Goal: Book appointment/travel/reservation

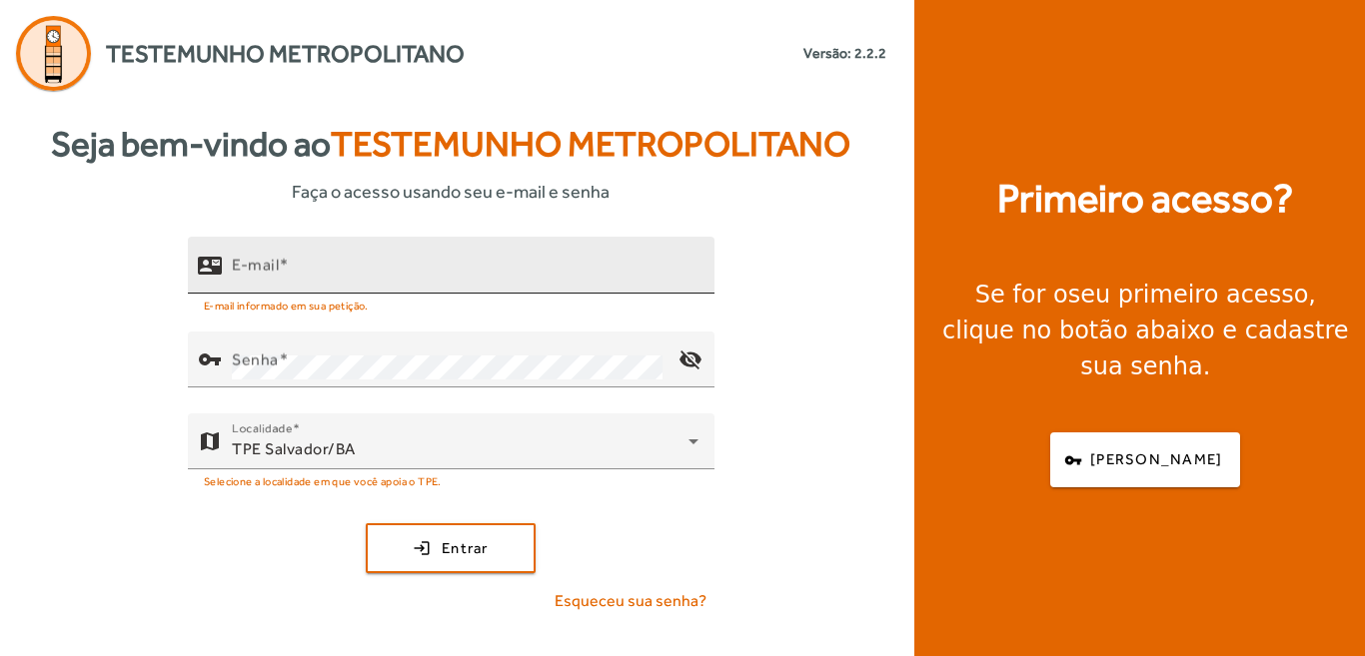
click at [262, 273] on mat-label "E-mail" at bounding box center [255, 265] width 47 height 19
click at [262, 273] on input "E-mail" at bounding box center [465, 274] width 467 height 24
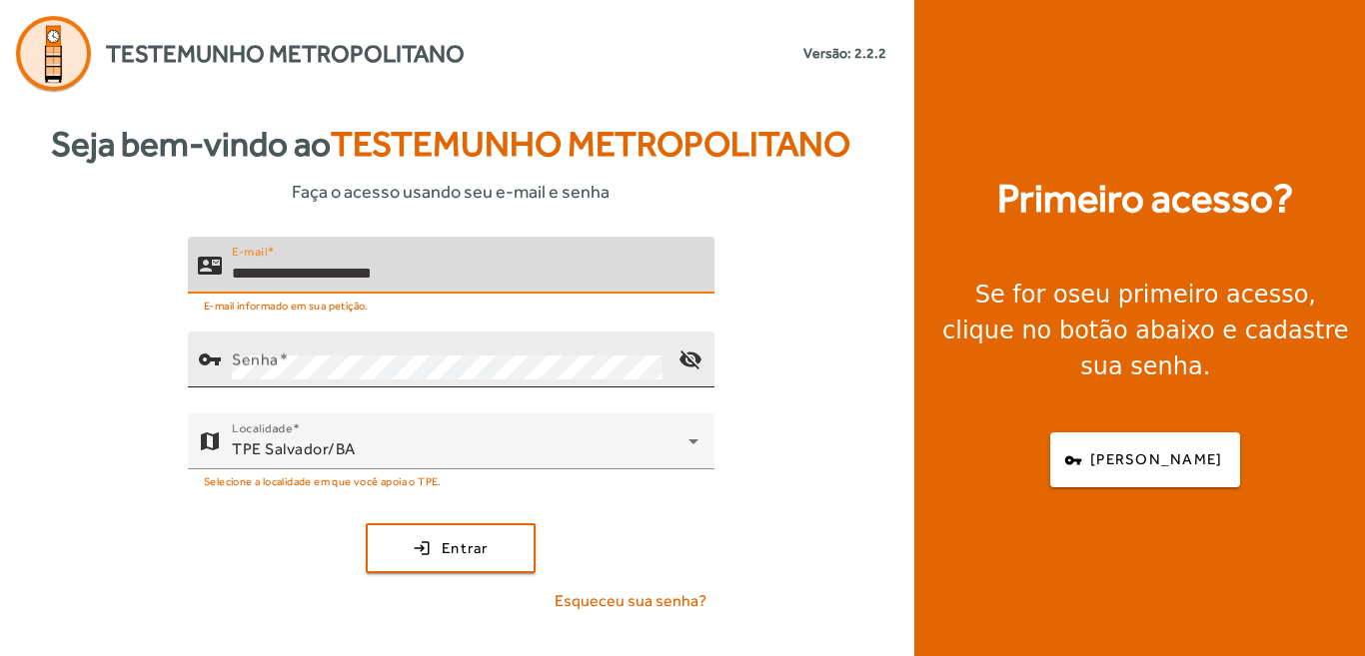
type input "**********"
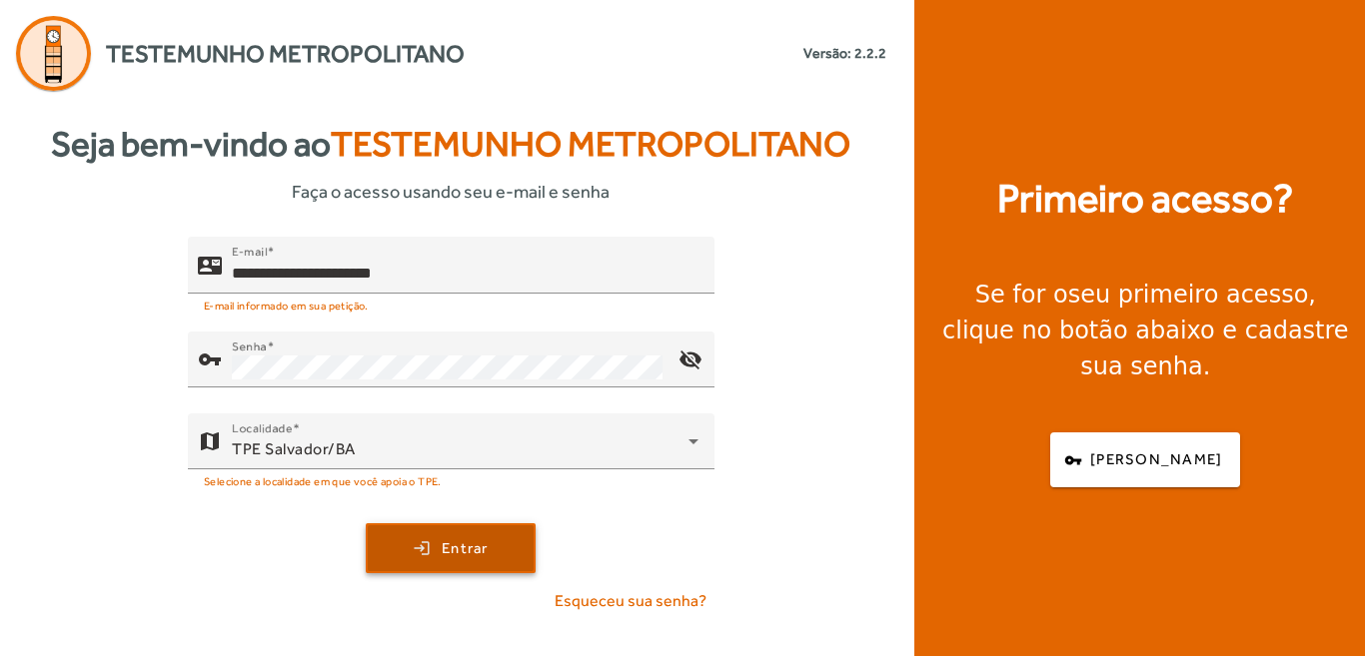
click at [449, 548] on span "Entrar" at bounding box center [465, 549] width 47 height 23
click at [492, 556] on span "submit" at bounding box center [451, 549] width 166 height 48
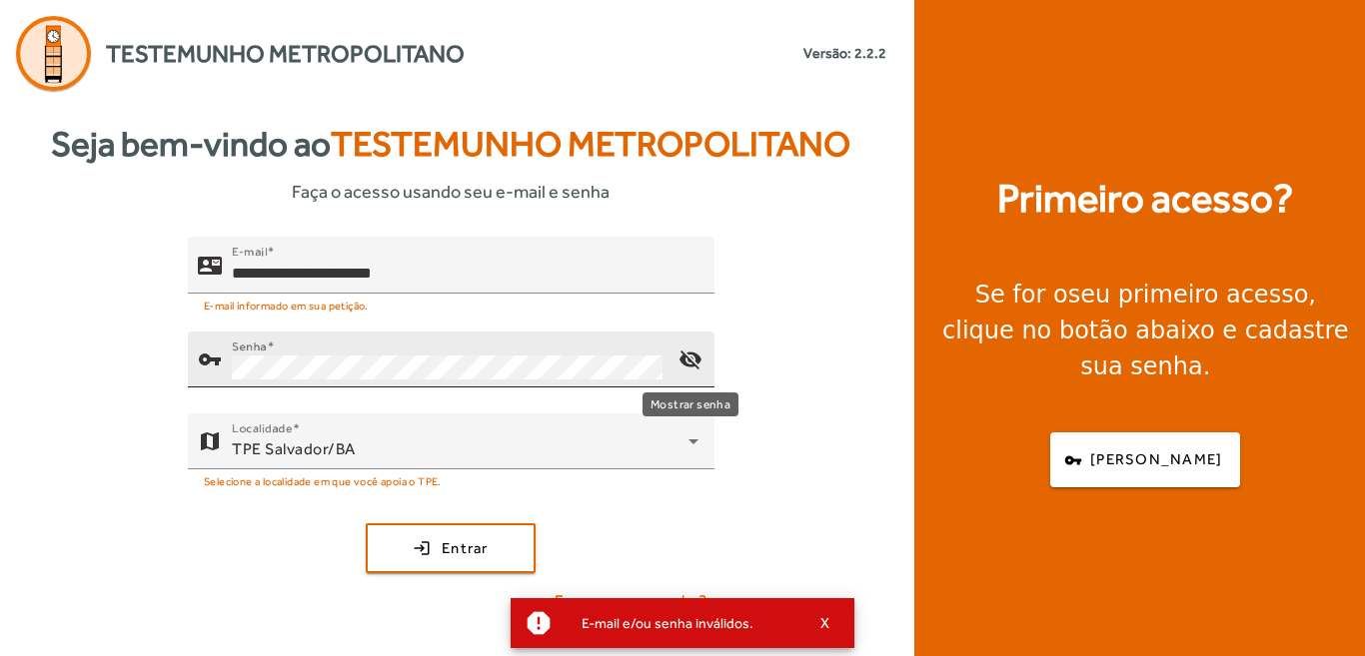
click at [696, 361] on mat-icon "visibility_off" at bounding box center [690, 360] width 48 height 48
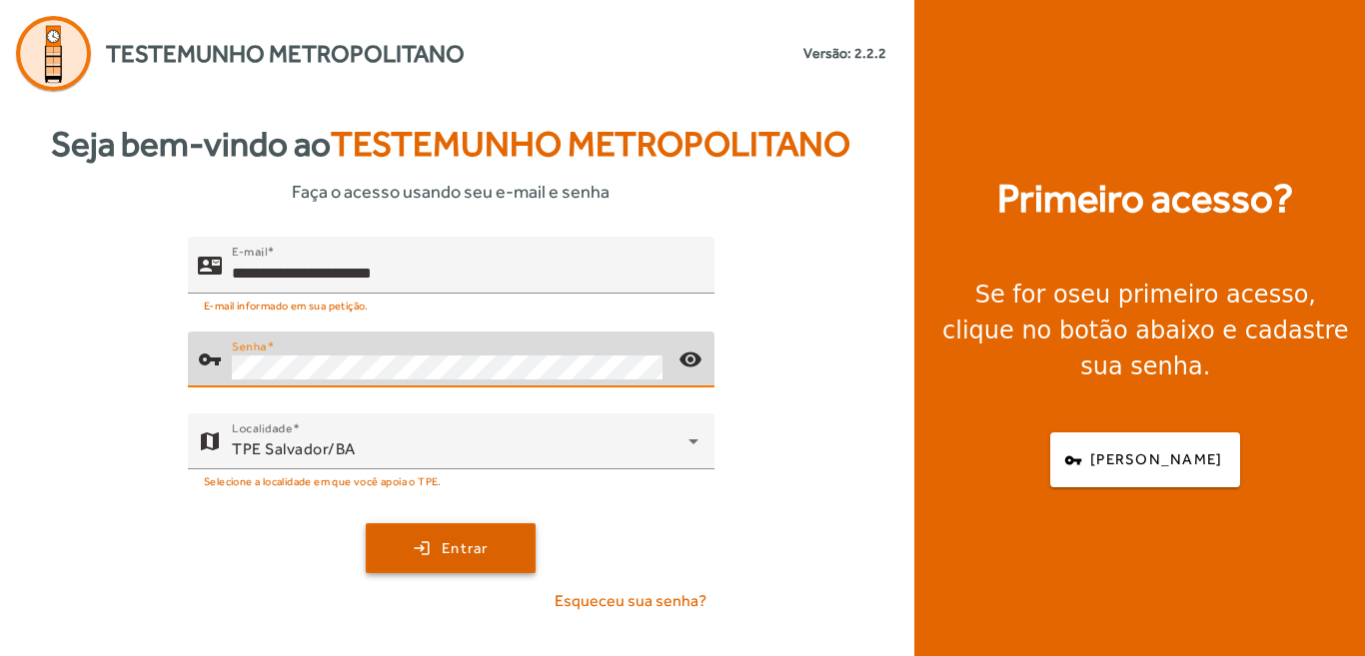
click at [473, 541] on span "Entrar" at bounding box center [465, 549] width 47 height 23
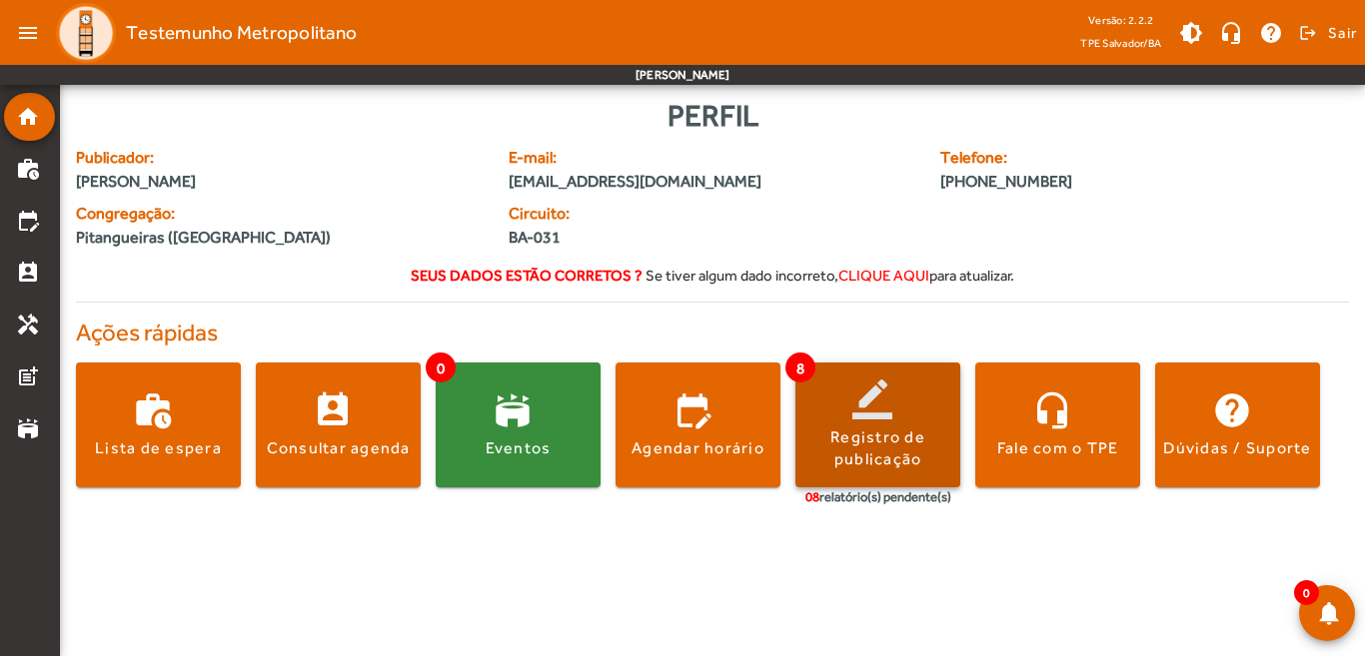
click at [863, 450] on div "Registro de publicação" at bounding box center [877, 449] width 165 height 45
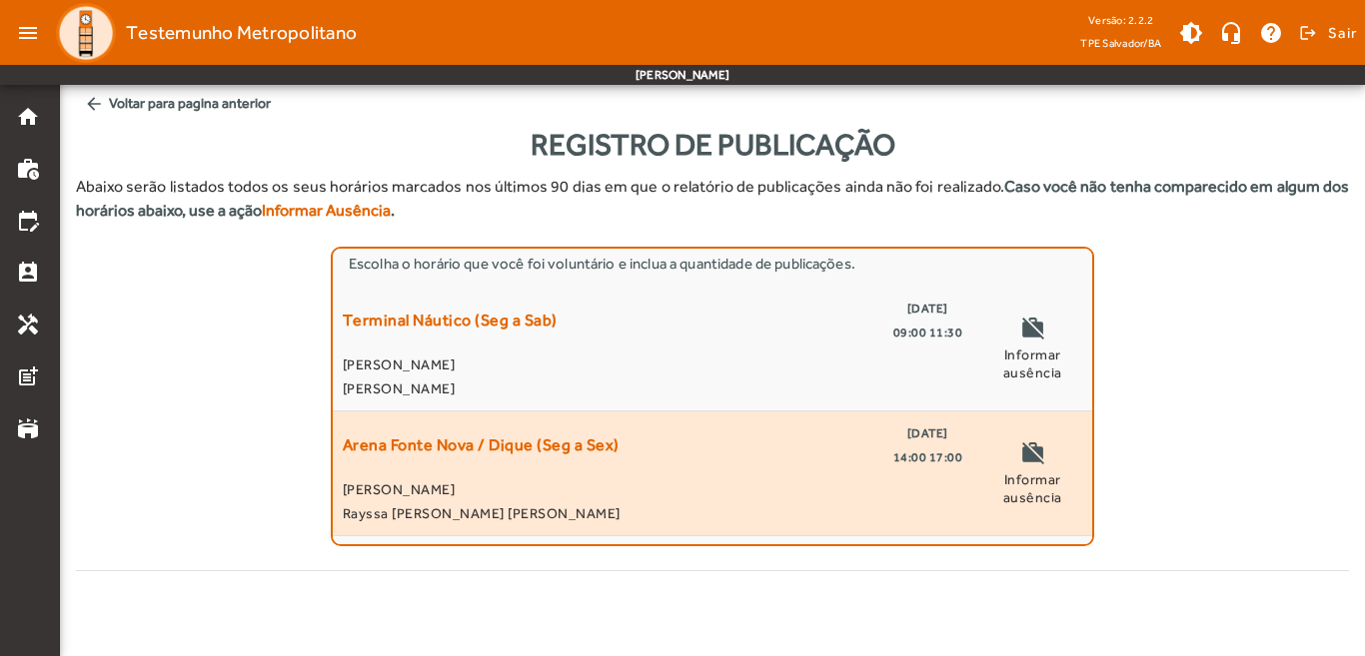
click at [646, 478] on span "[PERSON_NAME]" at bounding box center [652, 490] width 619 height 24
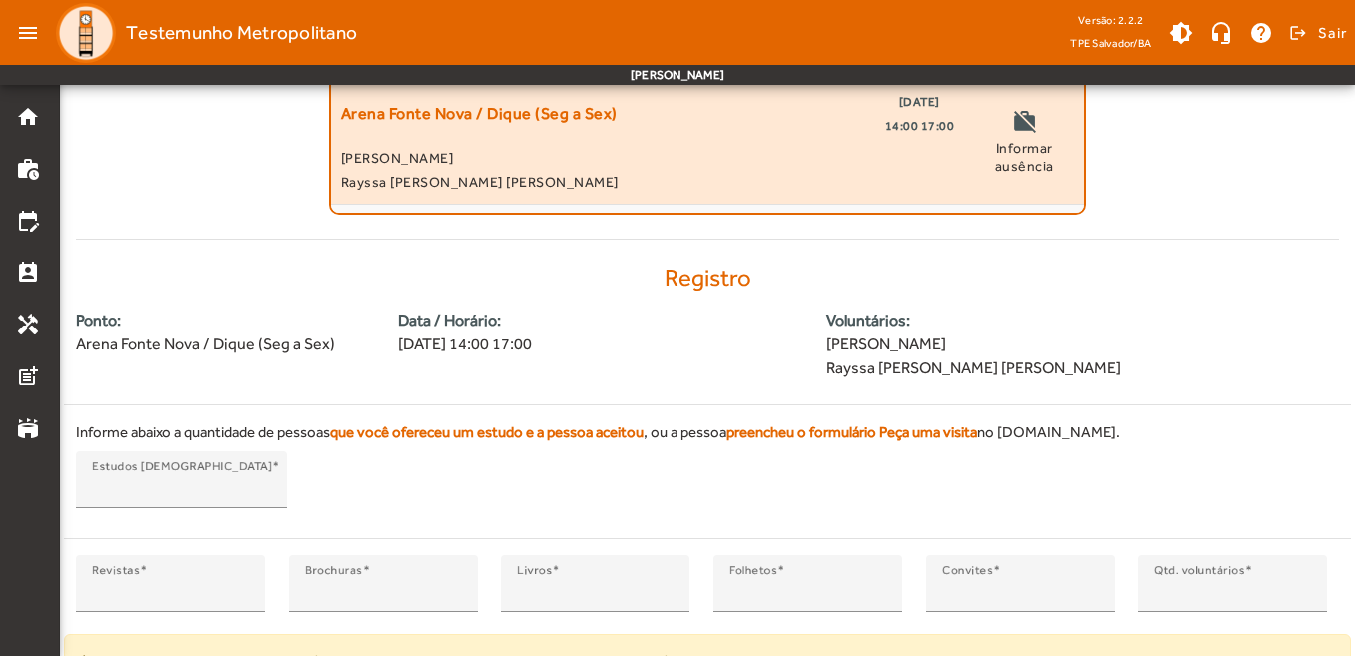
scroll to position [422, 0]
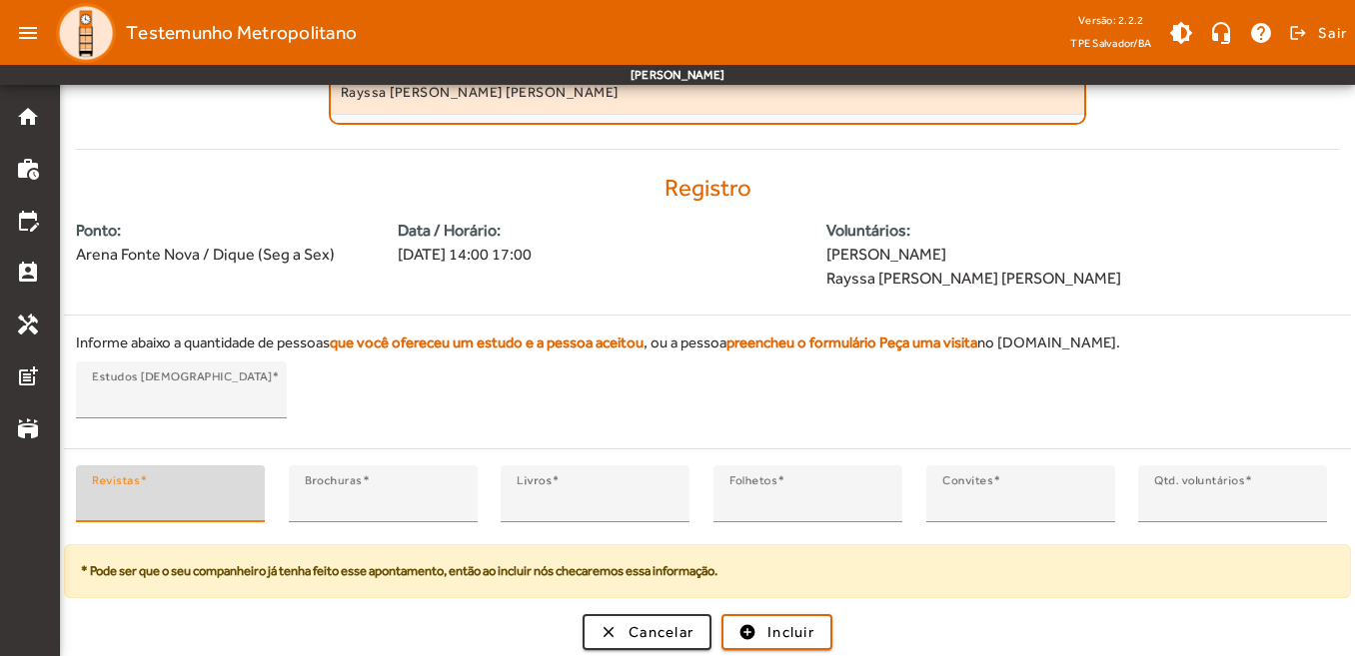
click at [241, 497] on input "*" at bounding box center [170, 503] width 157 height 24
type input "*"
click at [241, 497] on input "*" at bounding box center [170, 503] width 157 height 24
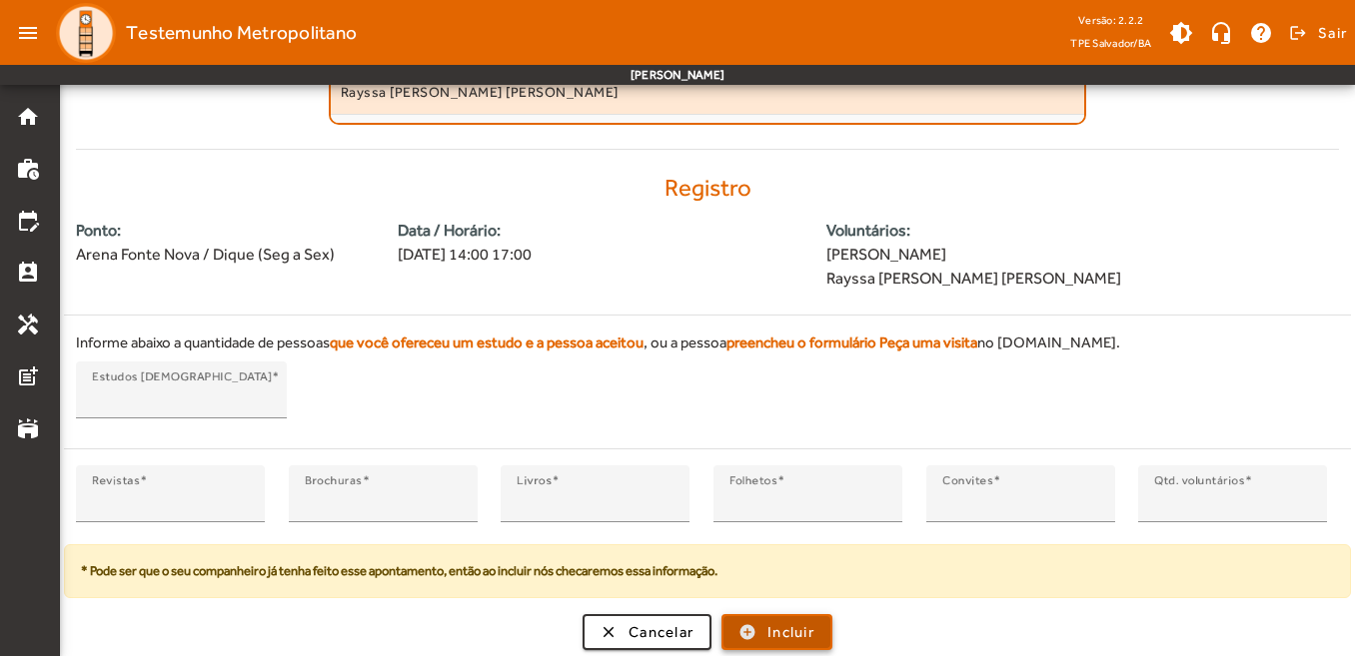
click at [782, 640] on span "Incluir" at bounding box center [790, 632] width 47 height 23
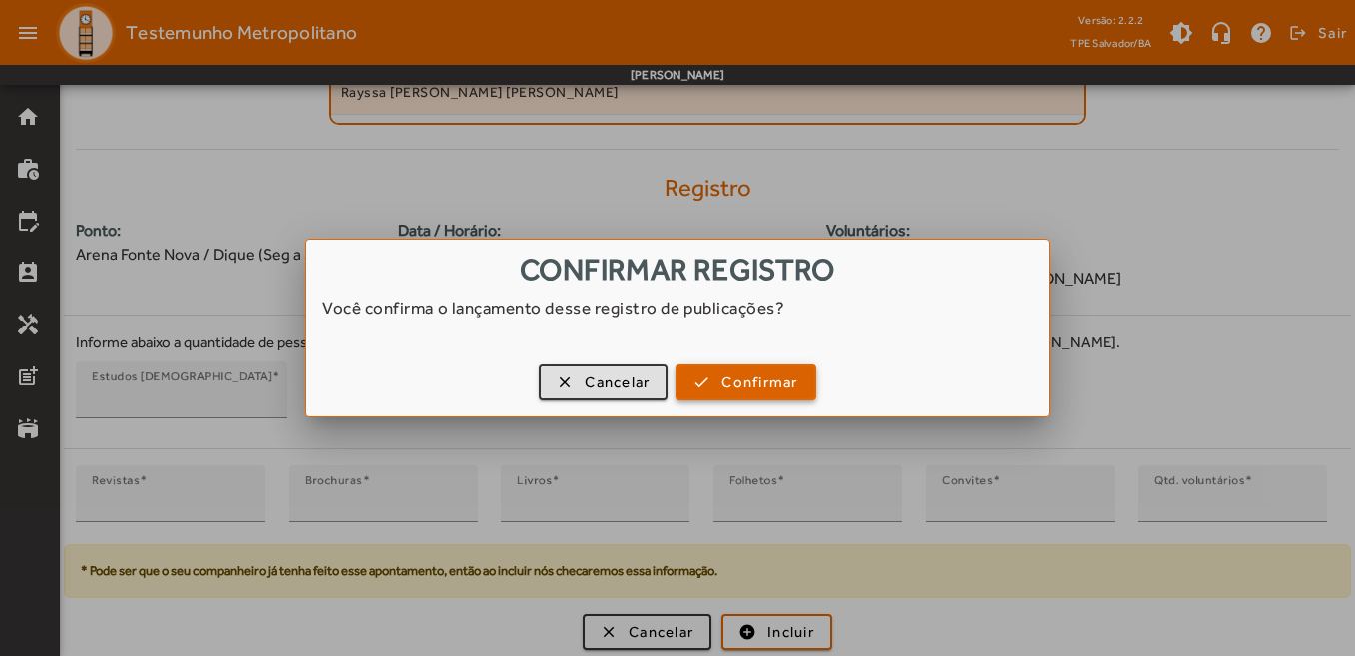
click at [745, 389] on span "Confirmar" at bounding box center [759, 383] width 76 height 23
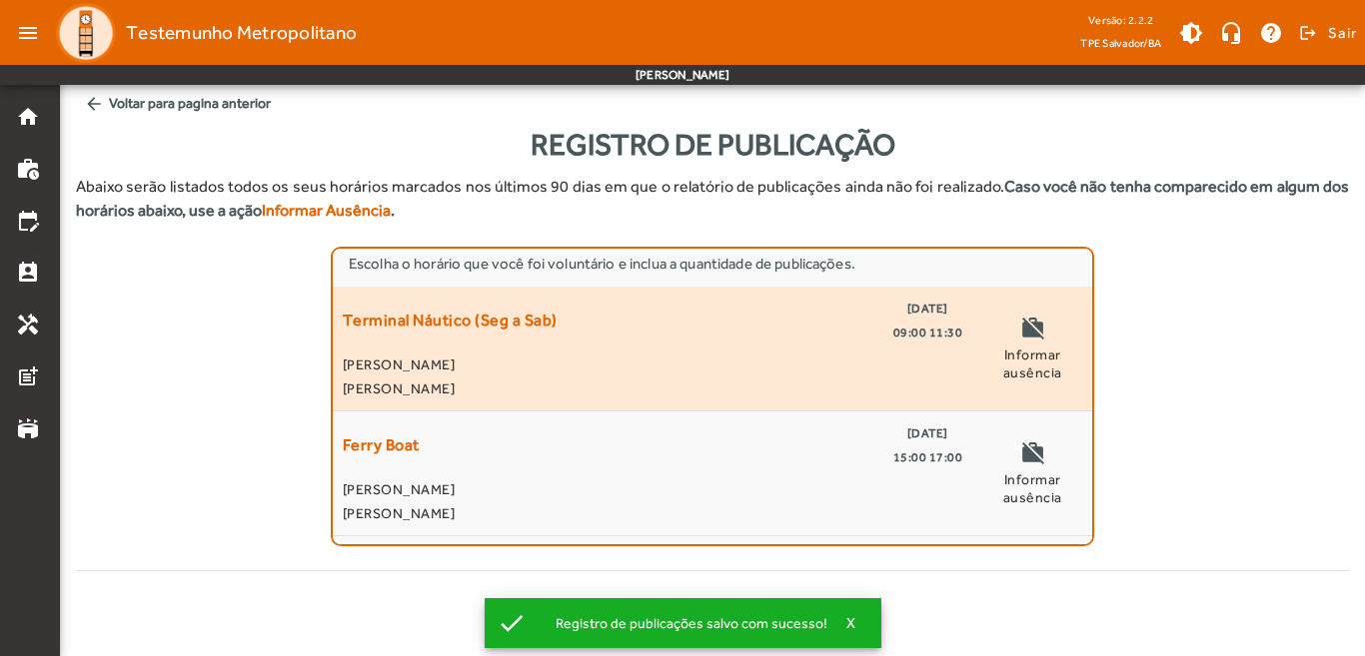
click at [623, 360] on span "[PERSON_NAME]" at bounding box center [652, 365] width 619 height 24
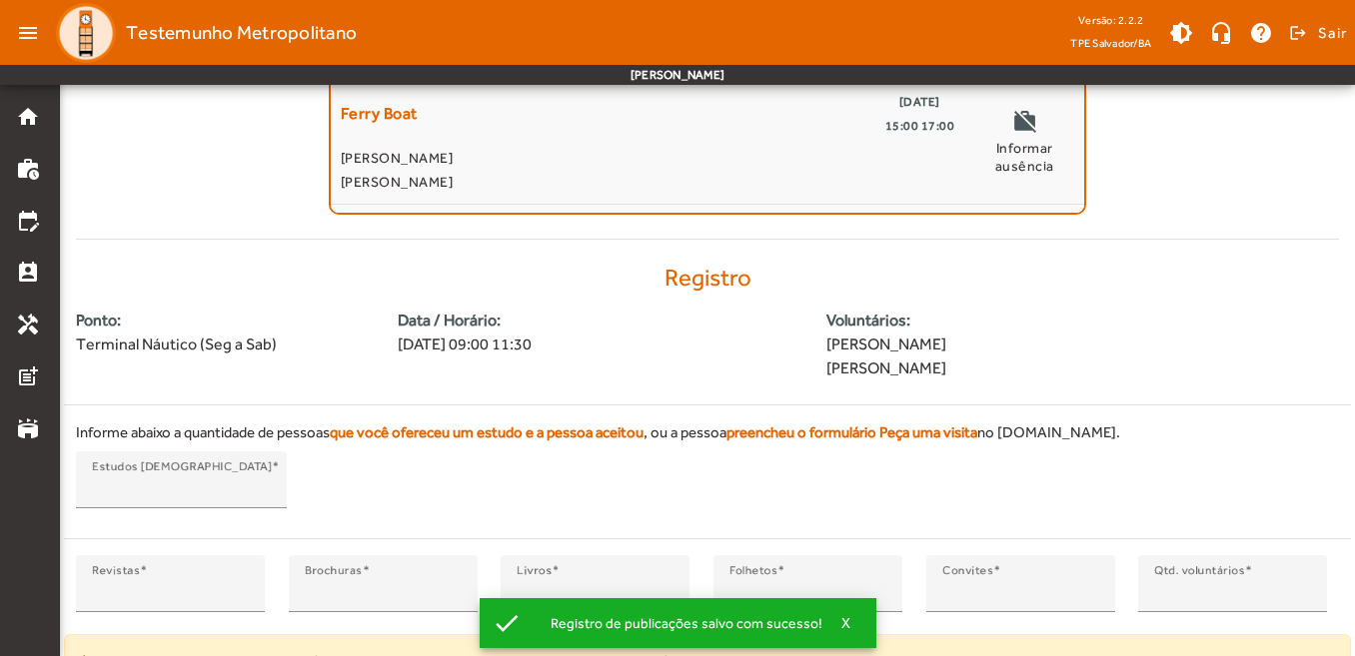
scroll to position [422, 0]
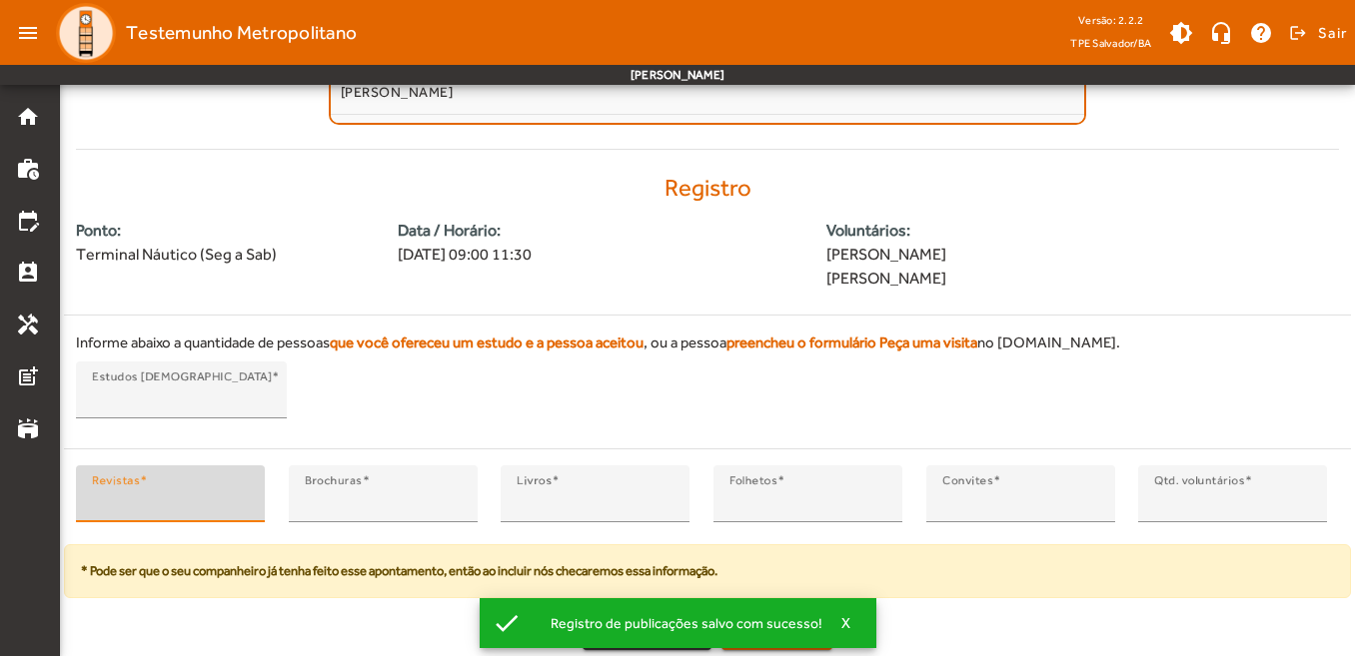
click at [239, 506] on input "*" at bounding box center [170, 503] width 157 height 24
type input "*"
click at [243, 497] on input "*" at bounding box center [170, 503] width 157 height 24
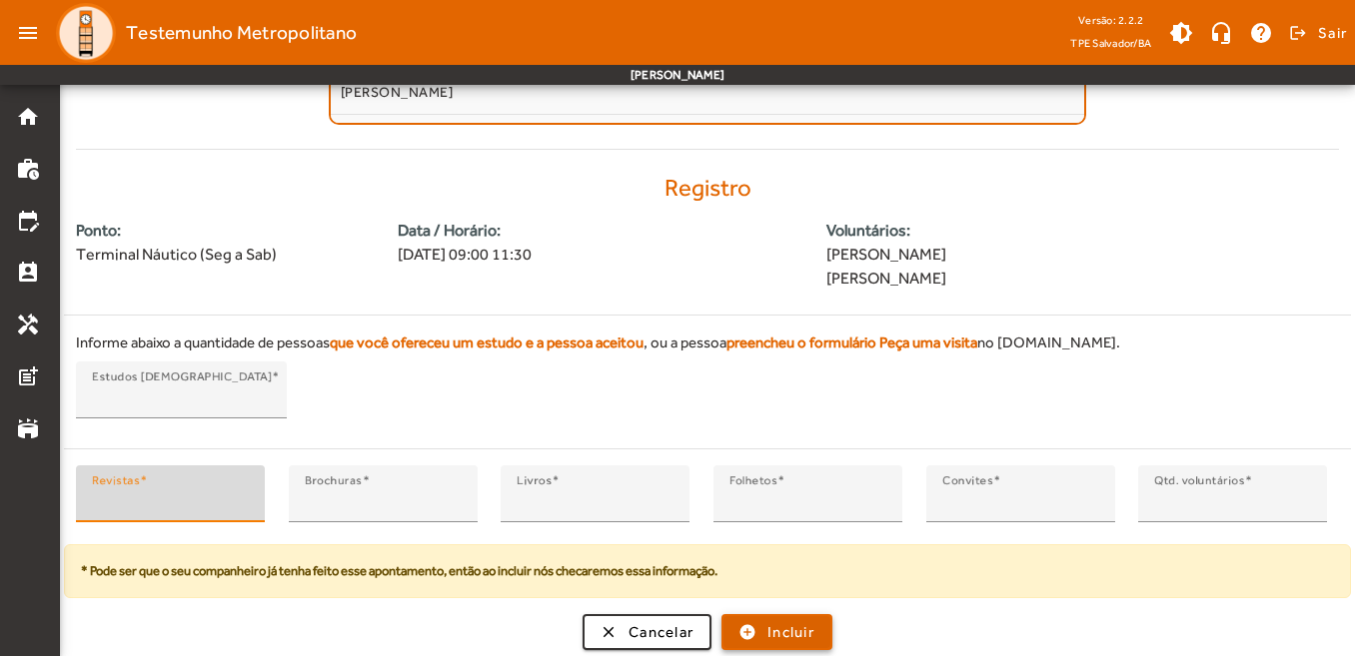
click at [793, 629] on span "Incluir" at bounding box center [790, 632] width 47 height 23
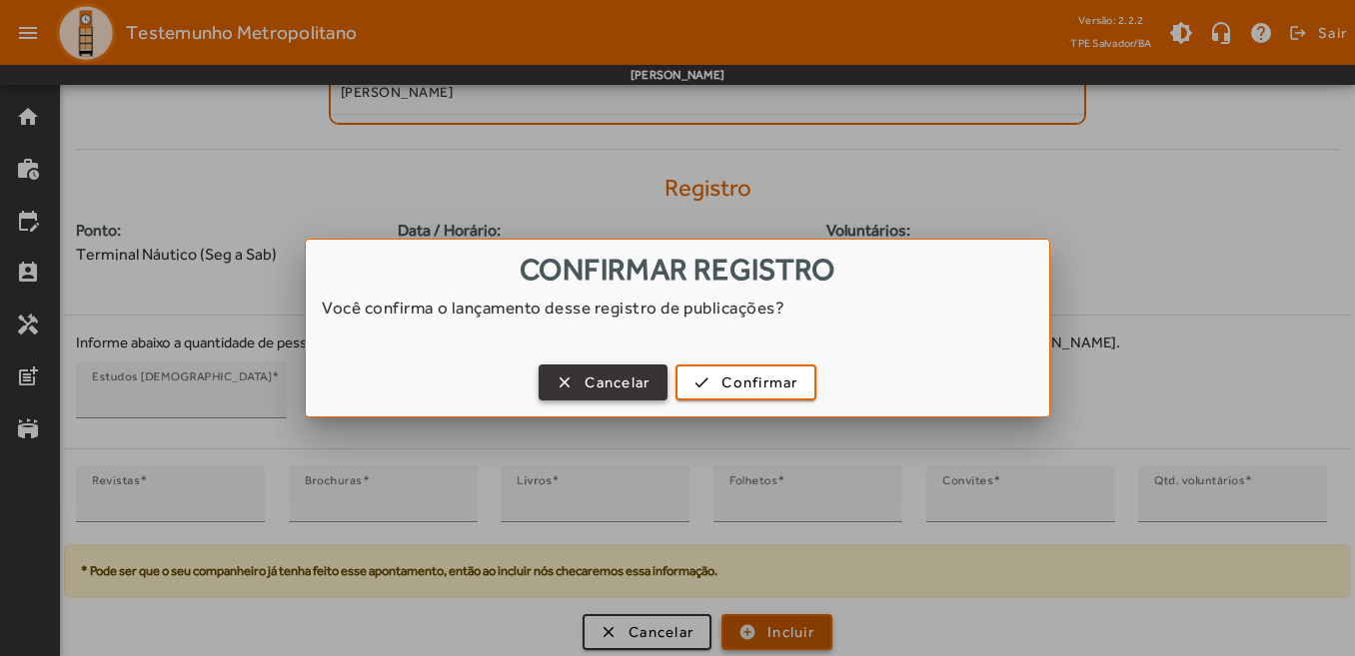
scroll to position [0, 0]
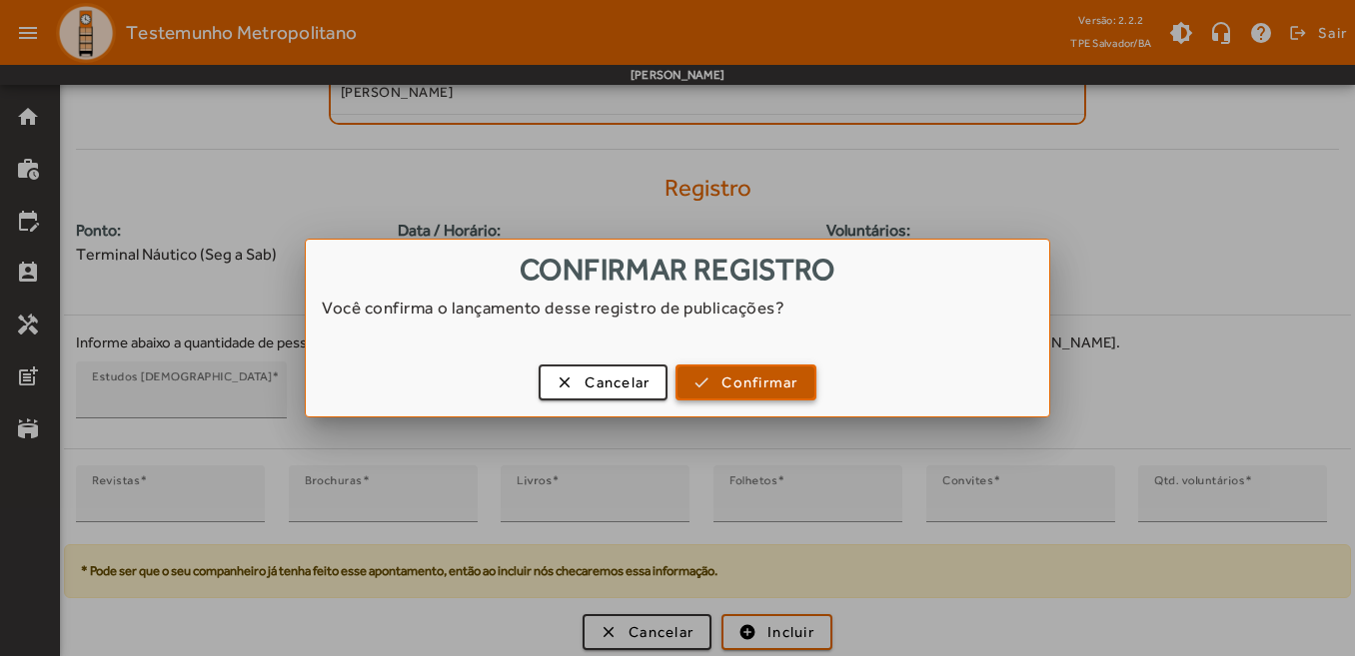
click at [746, 387] on span "Confirmar" at bounding box center [759, 383] width 76 height 23
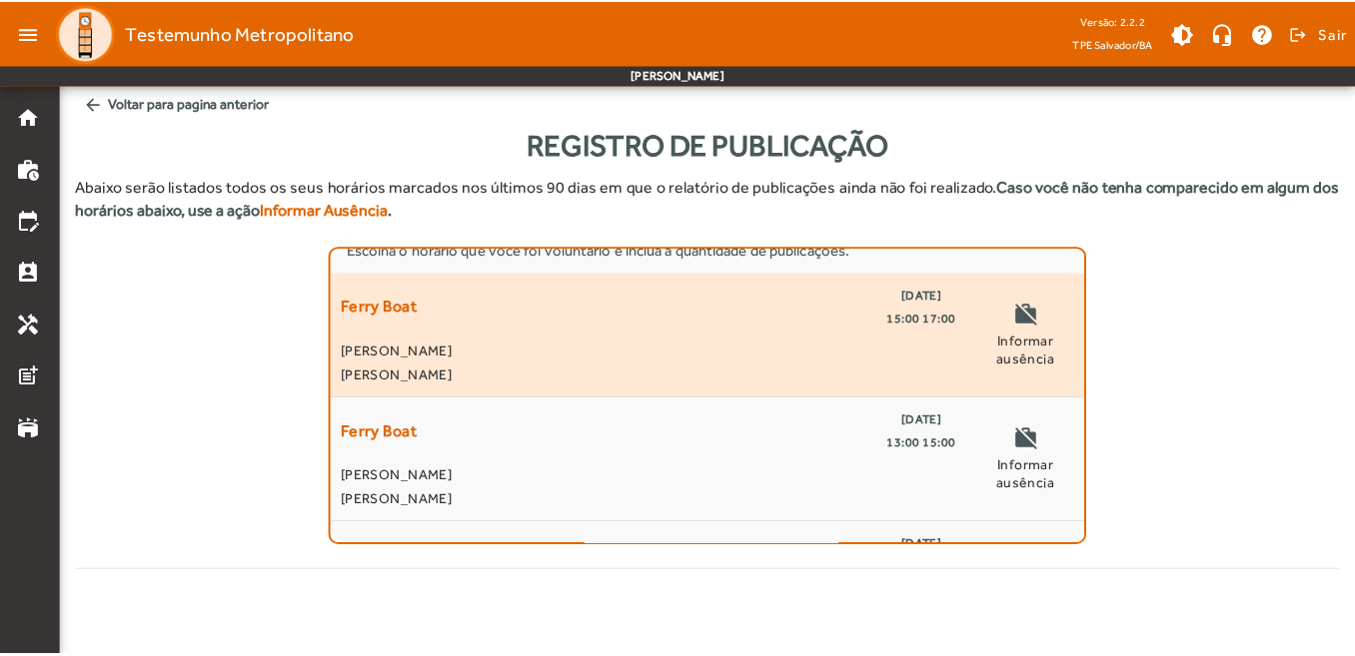
scroll to position [100, 0]
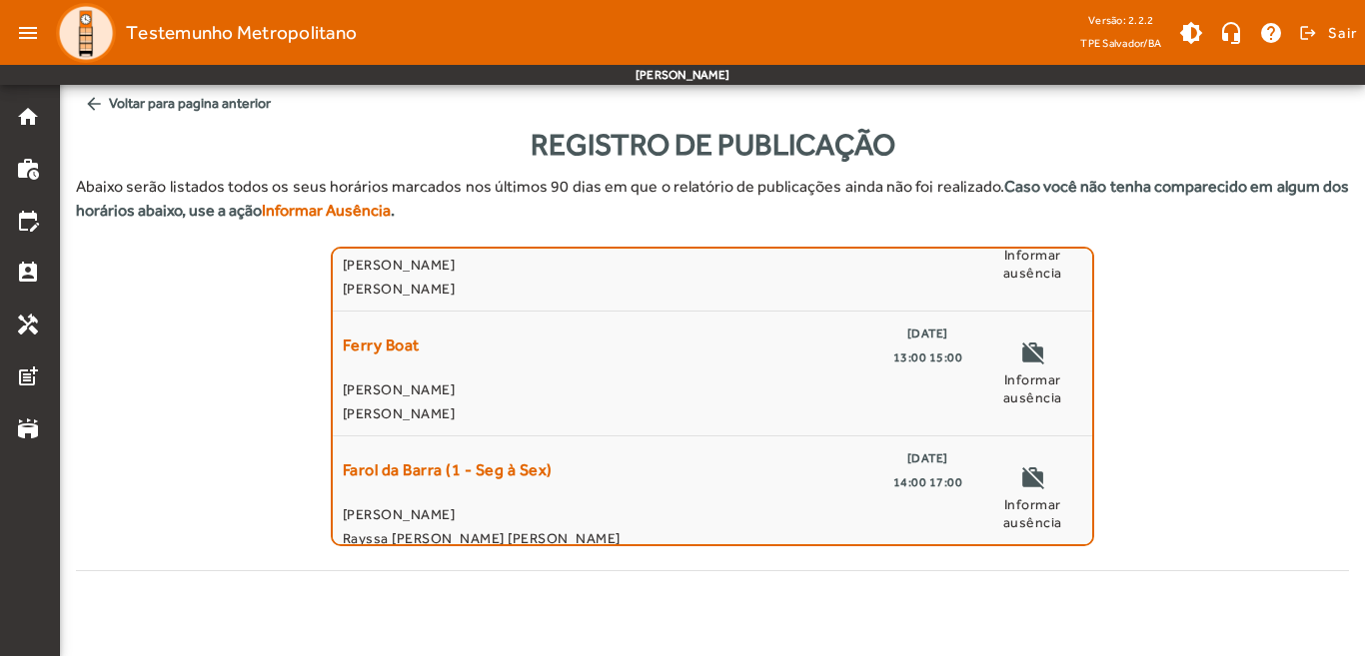
click at [1157, 310] on div "Escolha o horário que você foi voluntário e inclua a quantidade de publicações.…" at bounding box center [712, 397] width 1273 height 300
click at [163, 100] on span "arrow_back Voltar para pagina anterior" at bounding box center [712, 103] width 1273 height 37
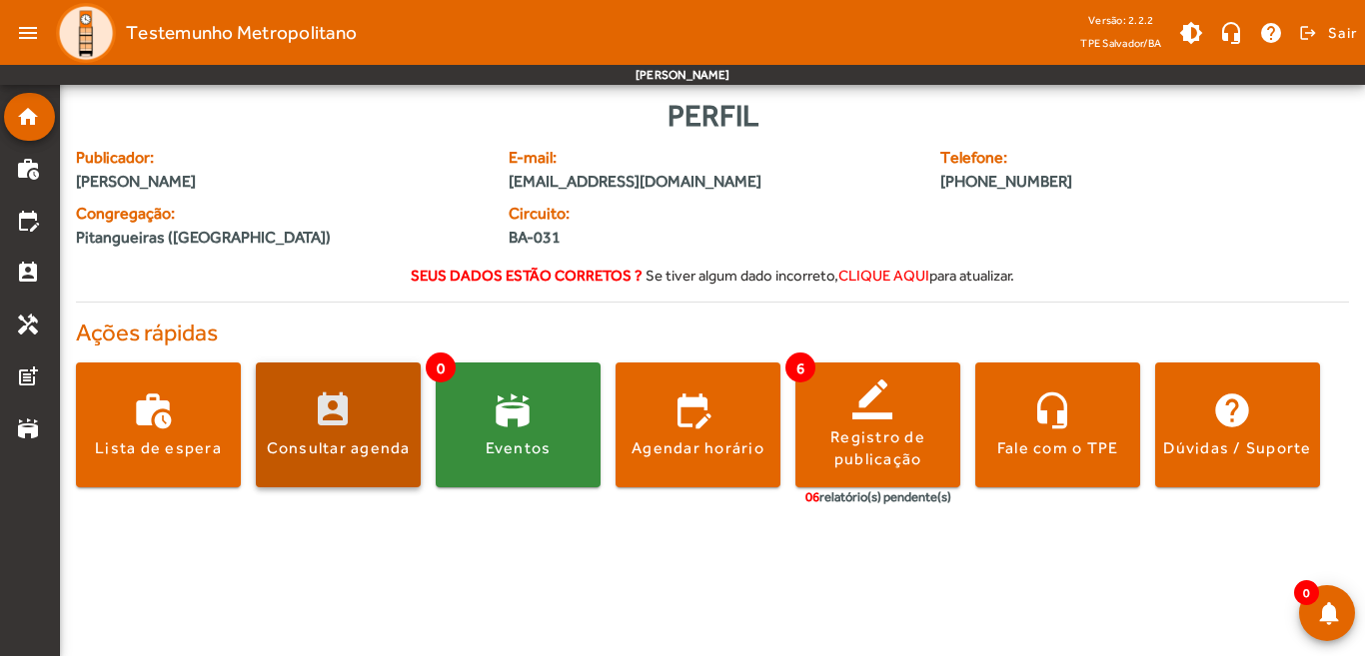
click at [340, 451] on div "Consultar agenda" at bounding box center [339, 449] width 144 height 22
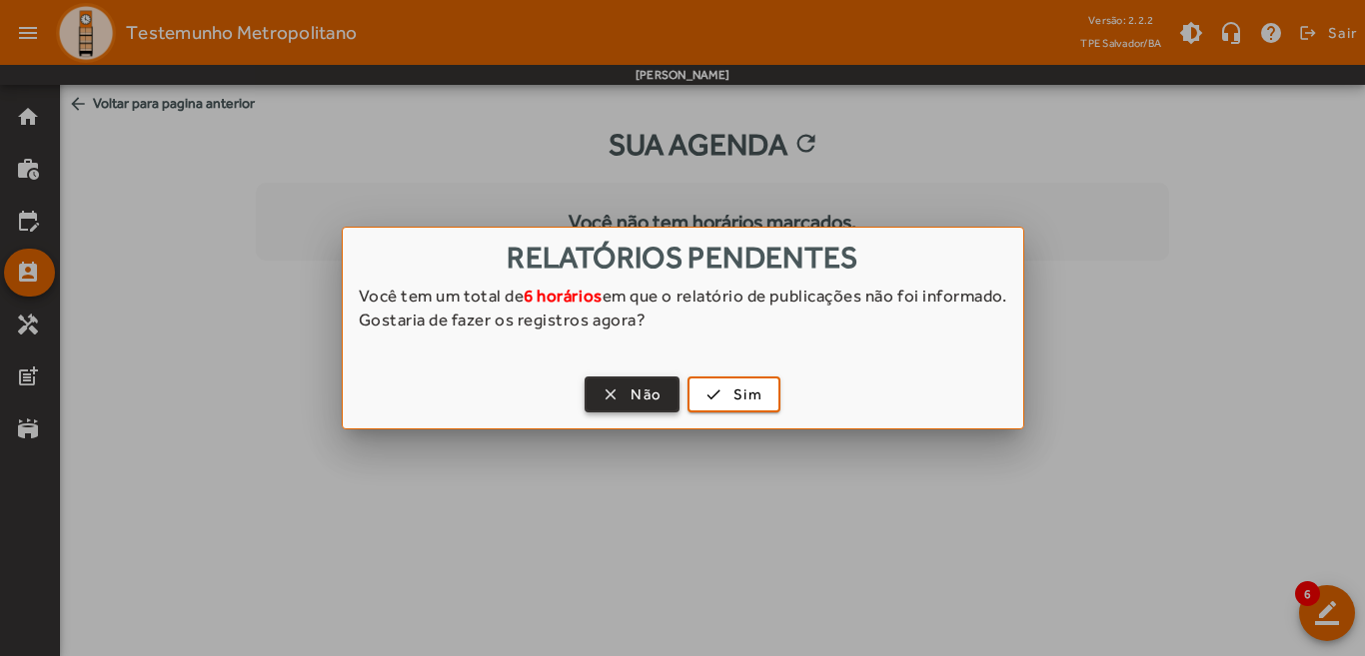
click at [642, 393] on span "Não" at bounding box center [645, 395] width 31 height 23
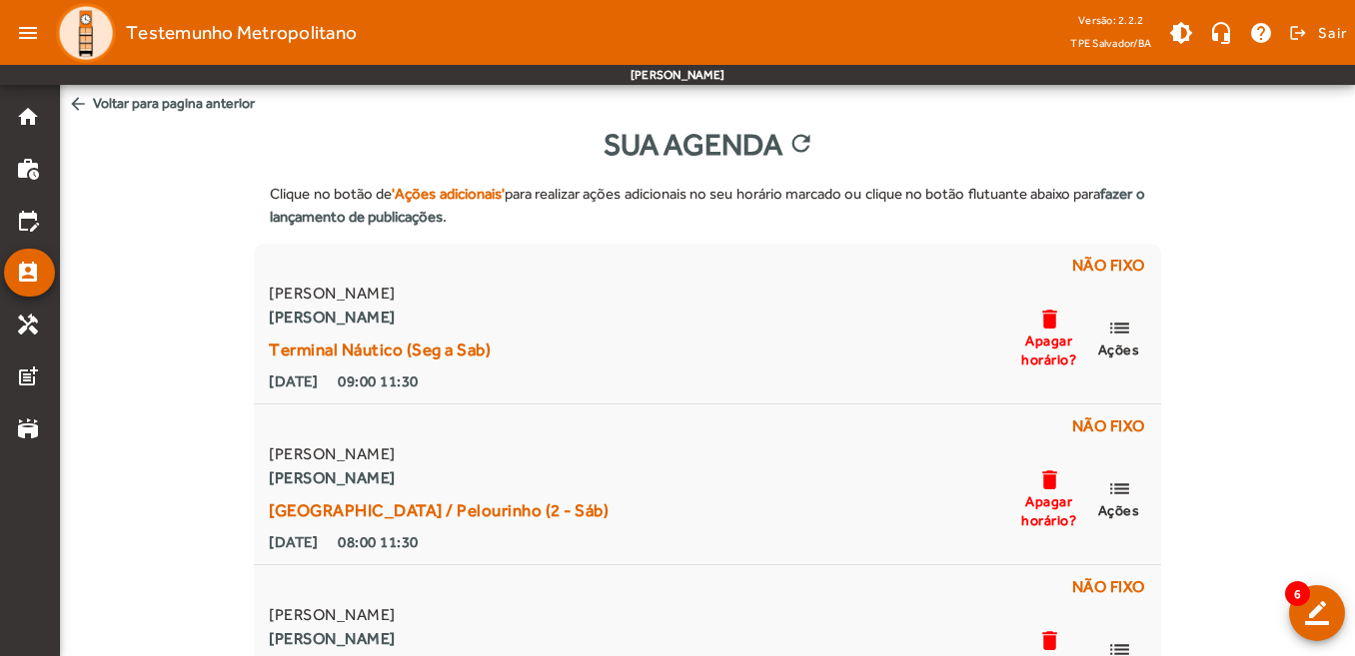
click at [108, 102] on span "arrow_back Voltar para pagina anterior" at bounding box center [707, 103] width 1295 height 37
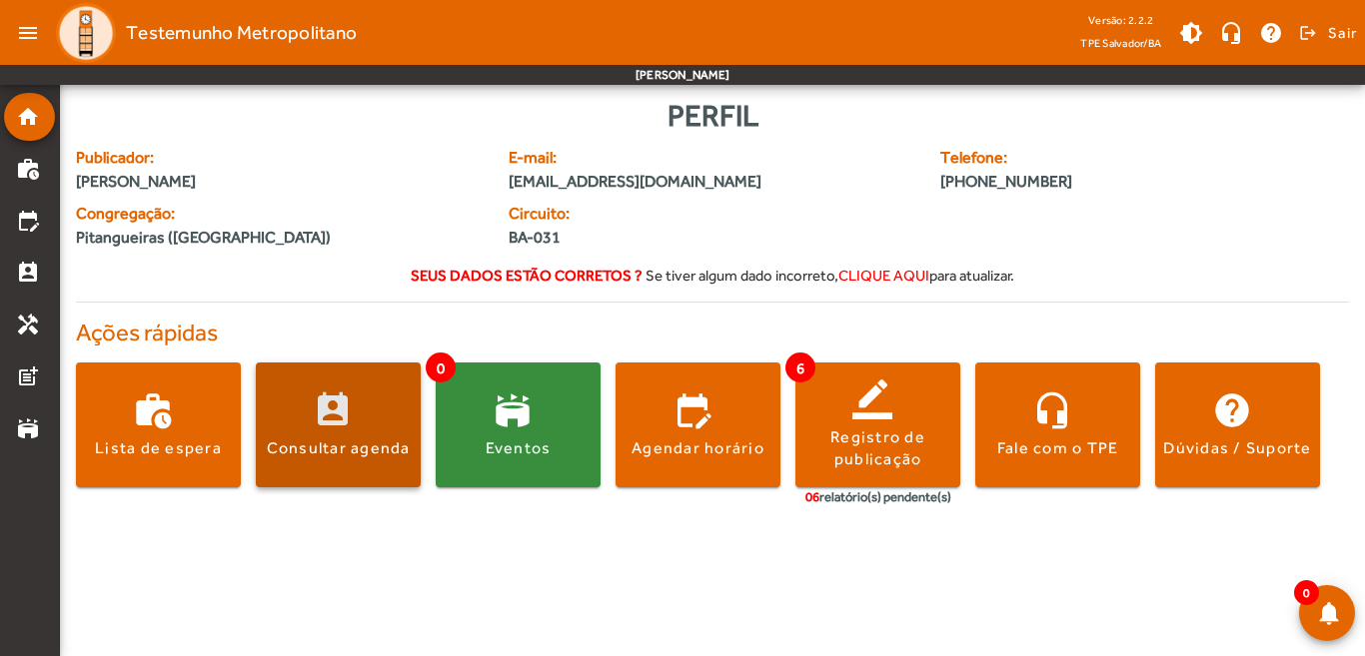
click at [363, 444] on div "Consultar agenda" at bounding box center [339, 449] width 144 height 22
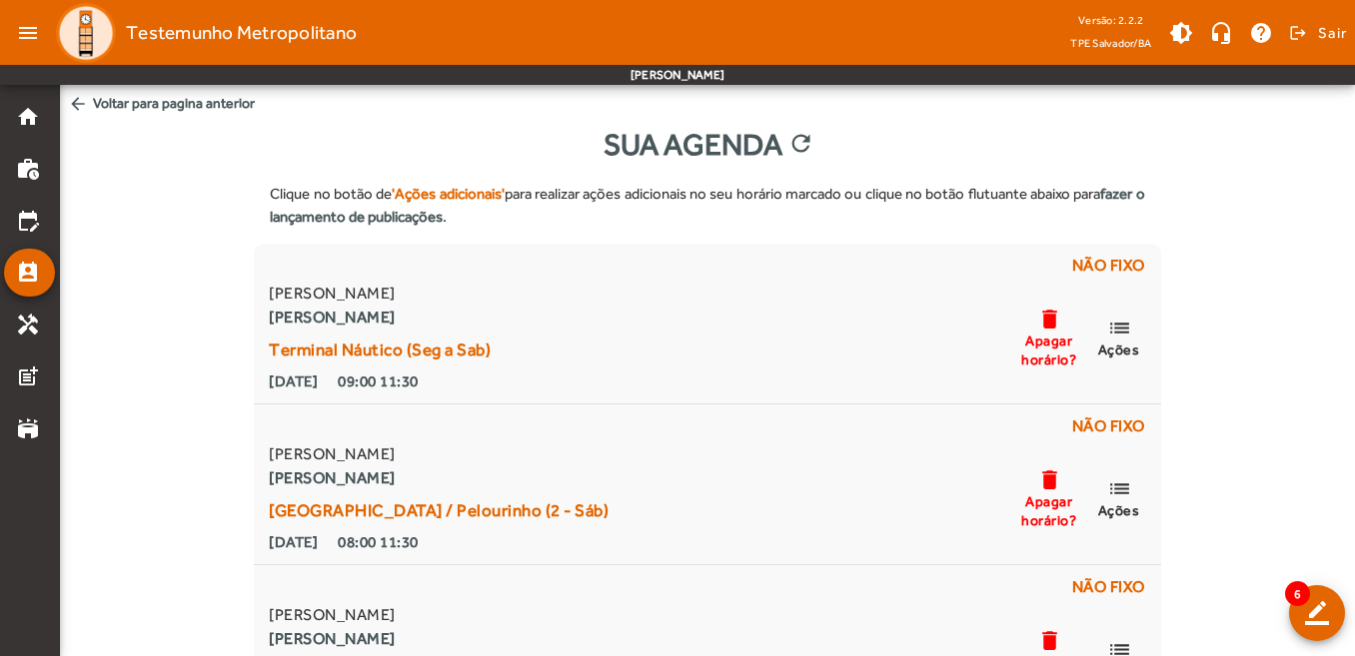
click at [156, 107] on span "arrow_back Voltar para pagina anterior" at bounding box center [707, 103] width 1295 height 37
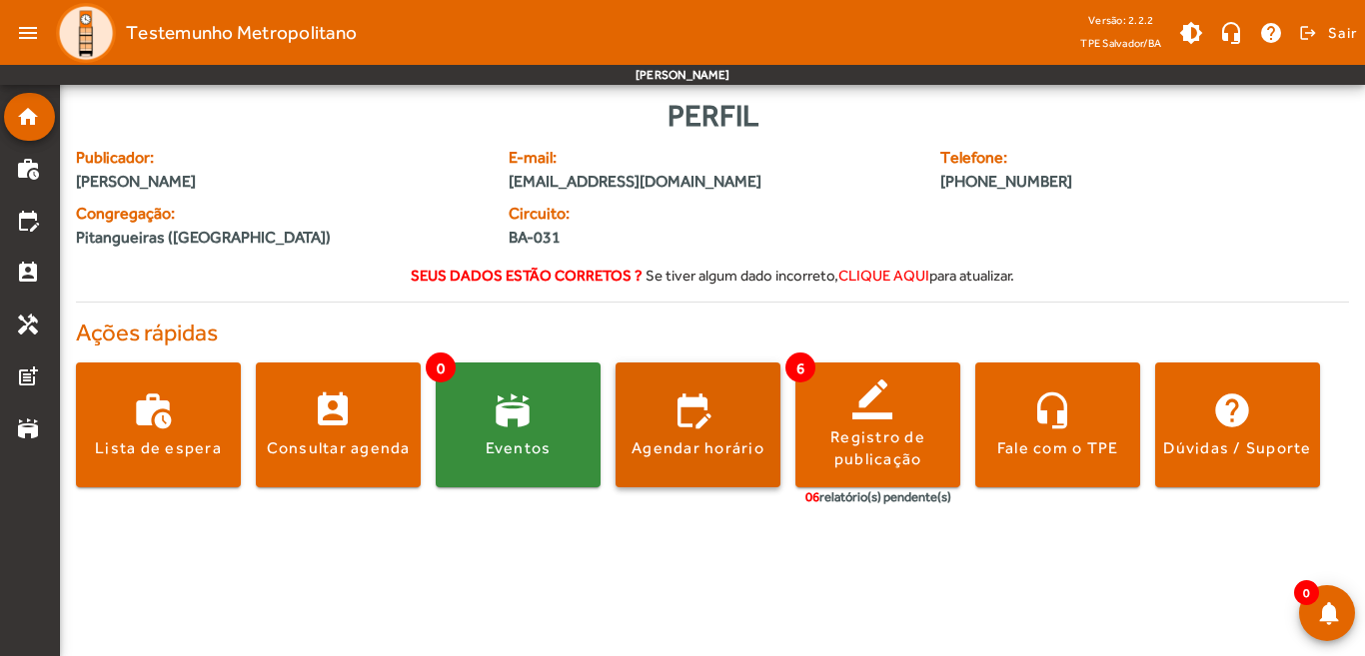
click at [724, 438] on div "Agendar horário" at bounding box center [697, 449] width 133 height 22
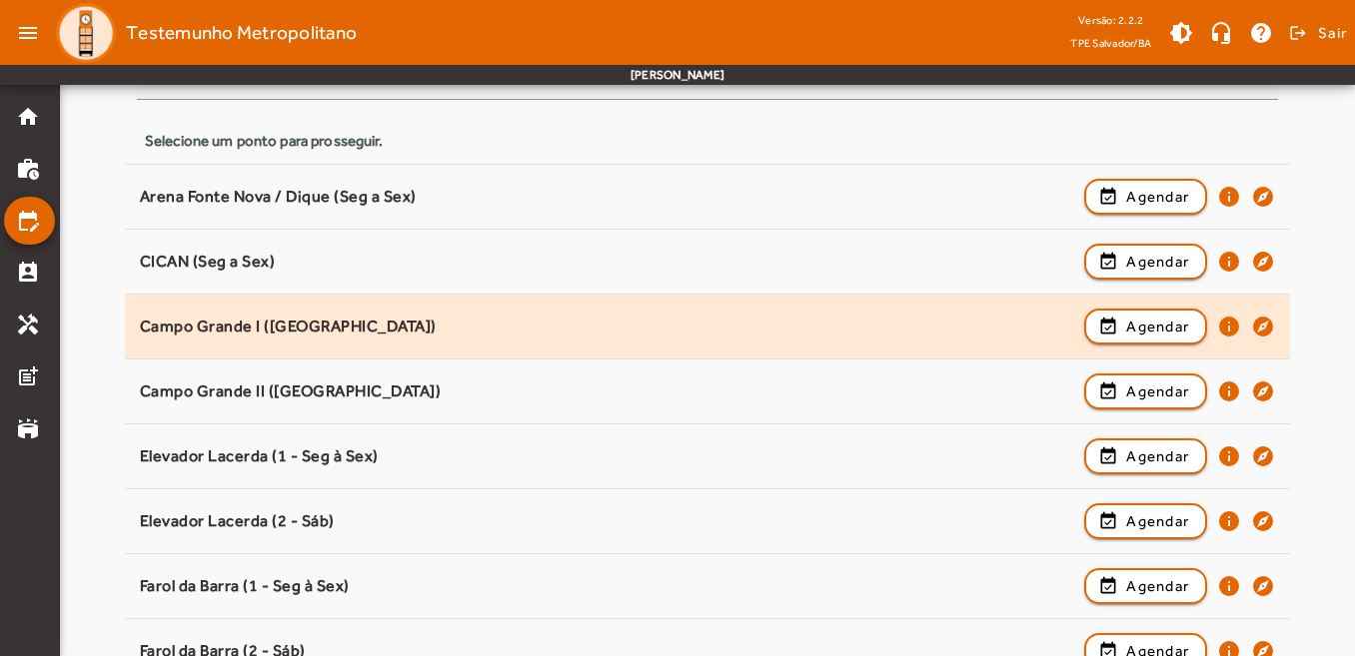
scroll to position [200, 0]
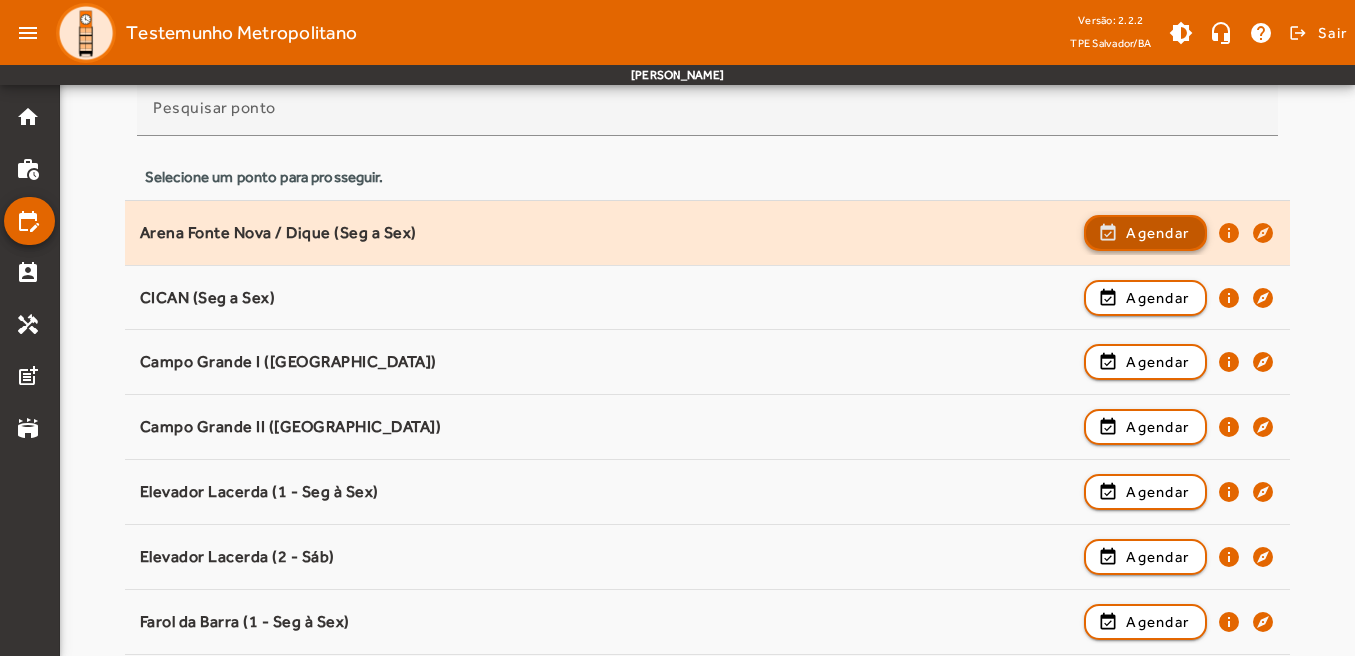
click at [1159, 231] on span "Agendar" at bounding box center [1157, 233] width 63 height 24
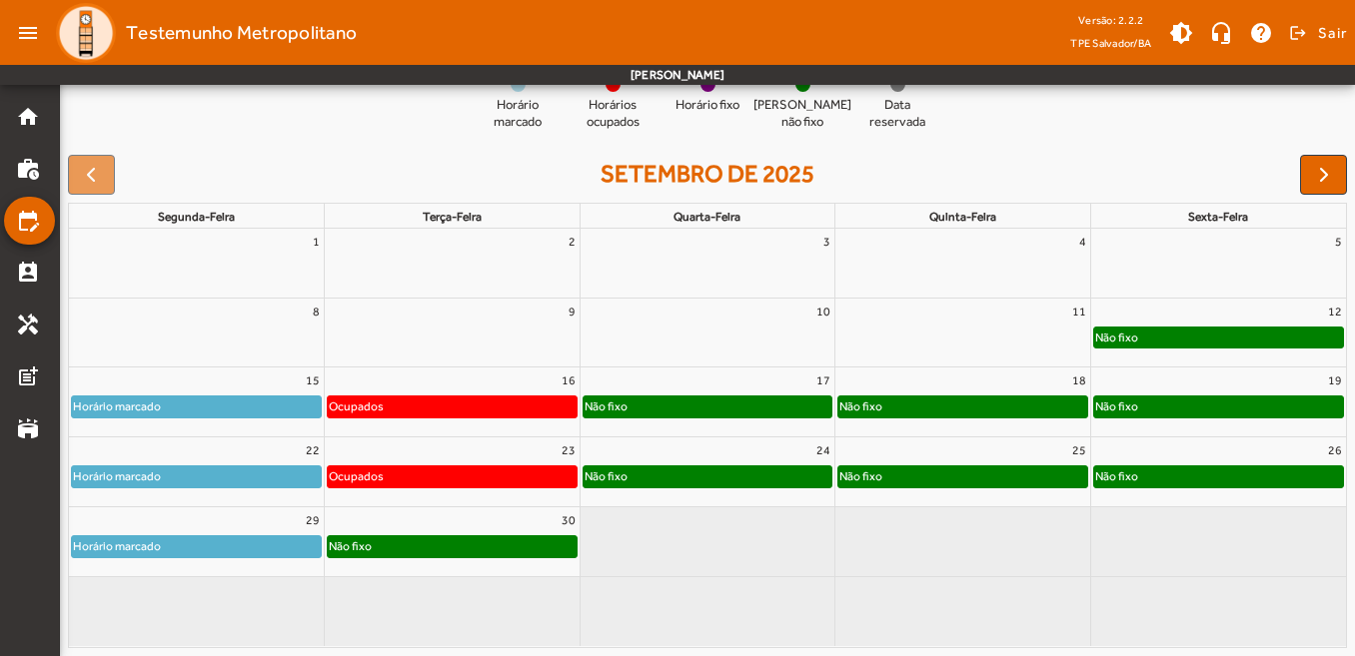
scroll to position [129, 0]
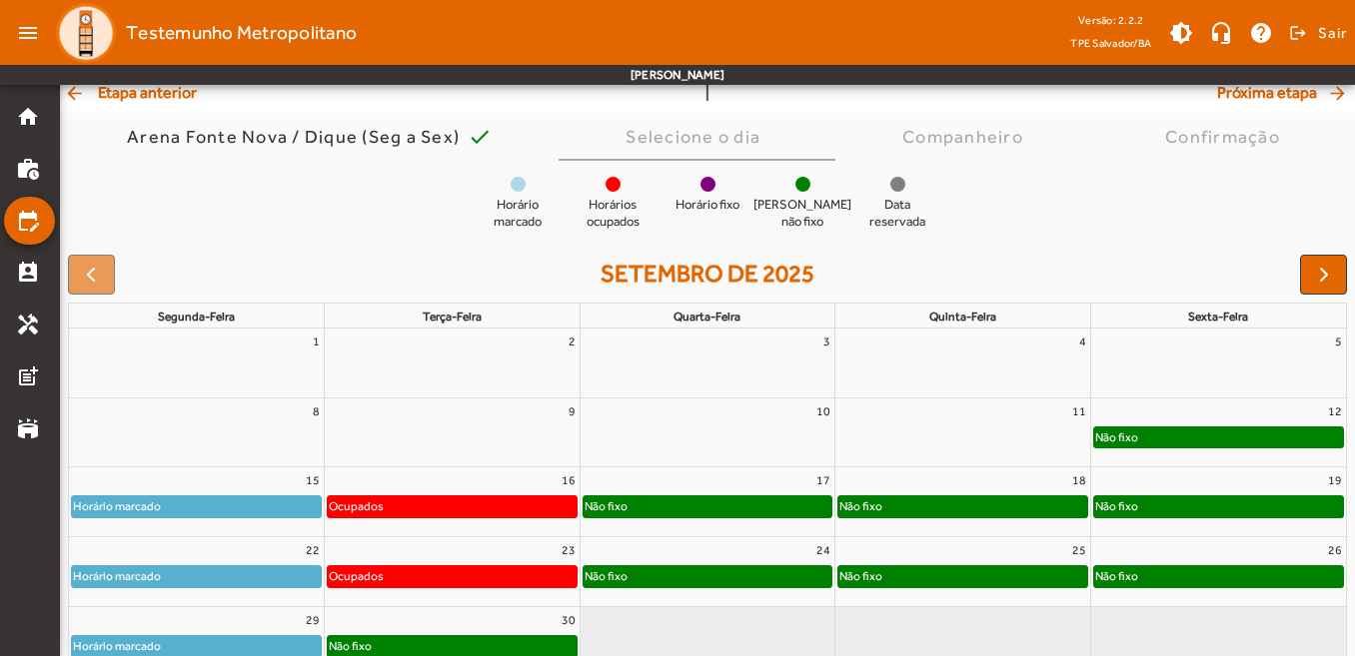
click at [1266, 419] on div "12" at bounding box center [1218, 412] width 255 height 26
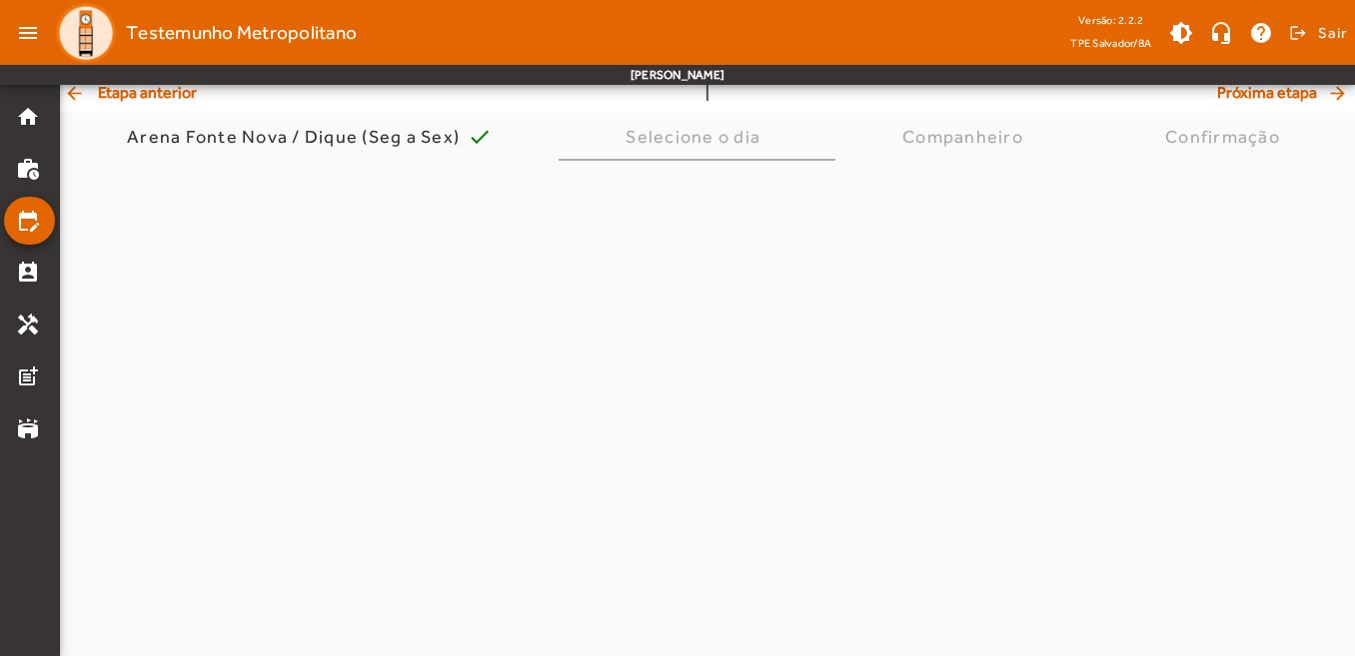
scroll to position [0, 0]
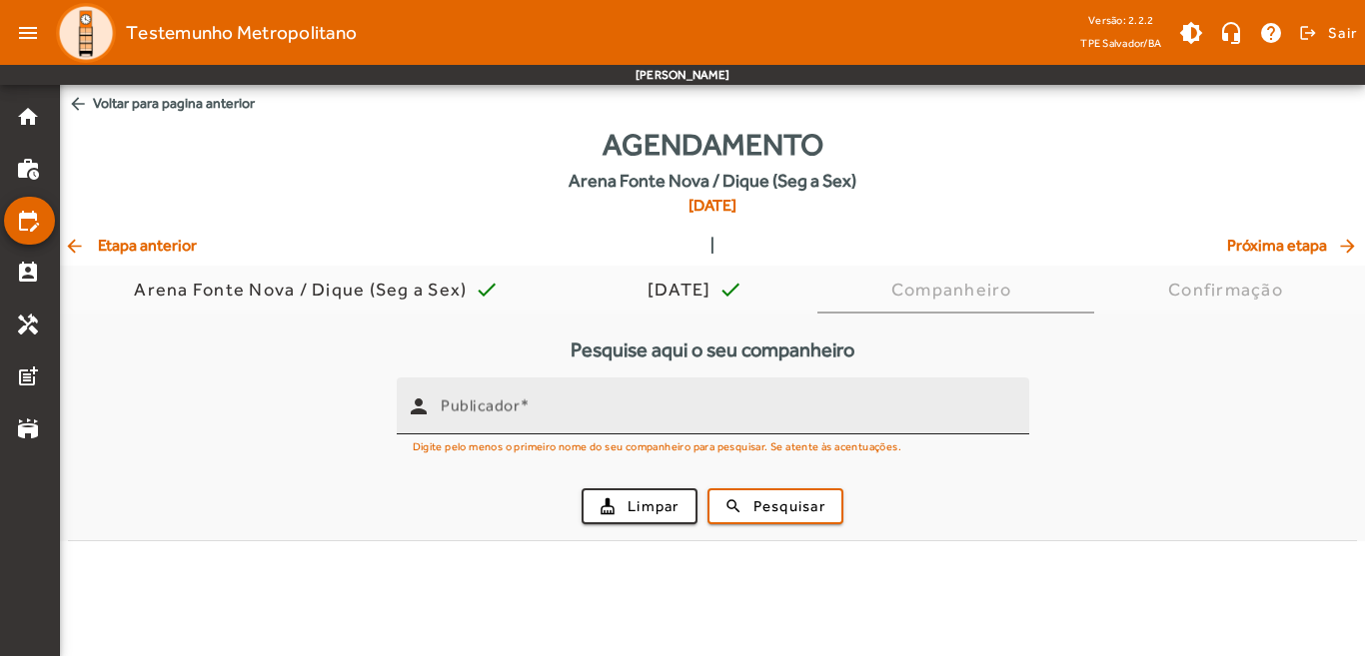
click at [500, 402] on mat-label "Publicador" at bounding box center [480, 406] width 79 height 19
click at [500, 403] on input "Publicador" at bounding box center [727, 415] width 573 height 24
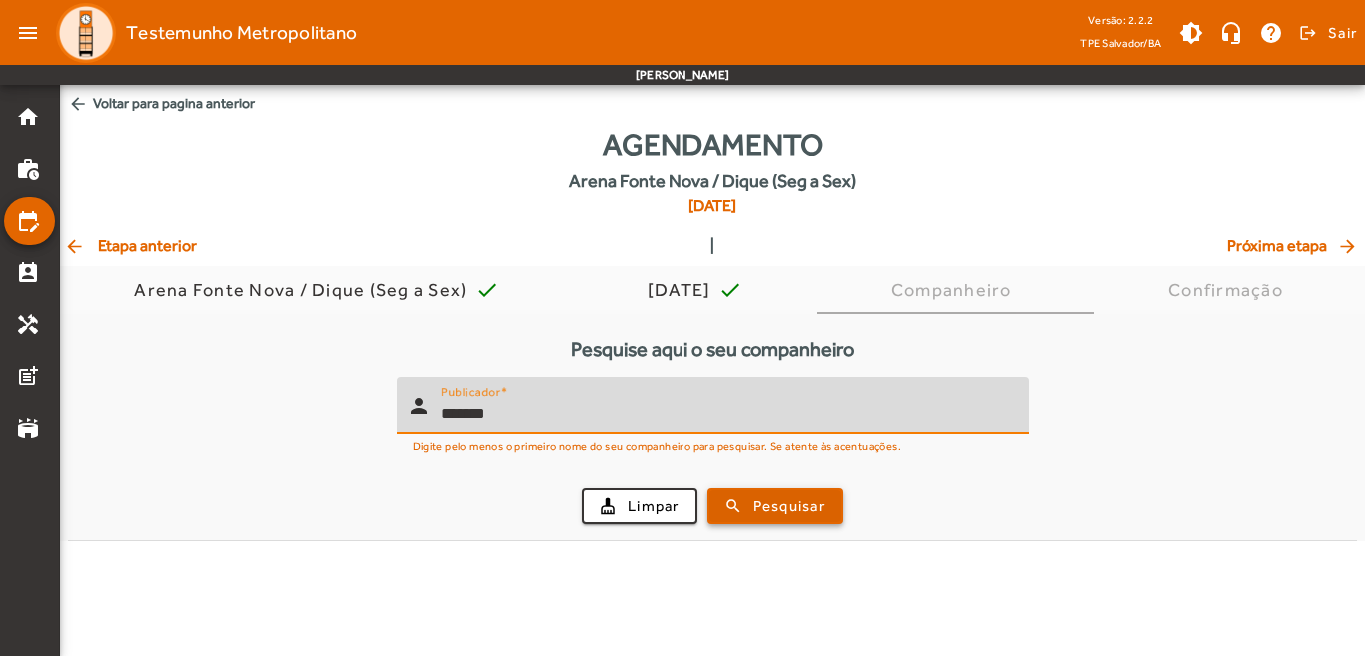
type input "*******"
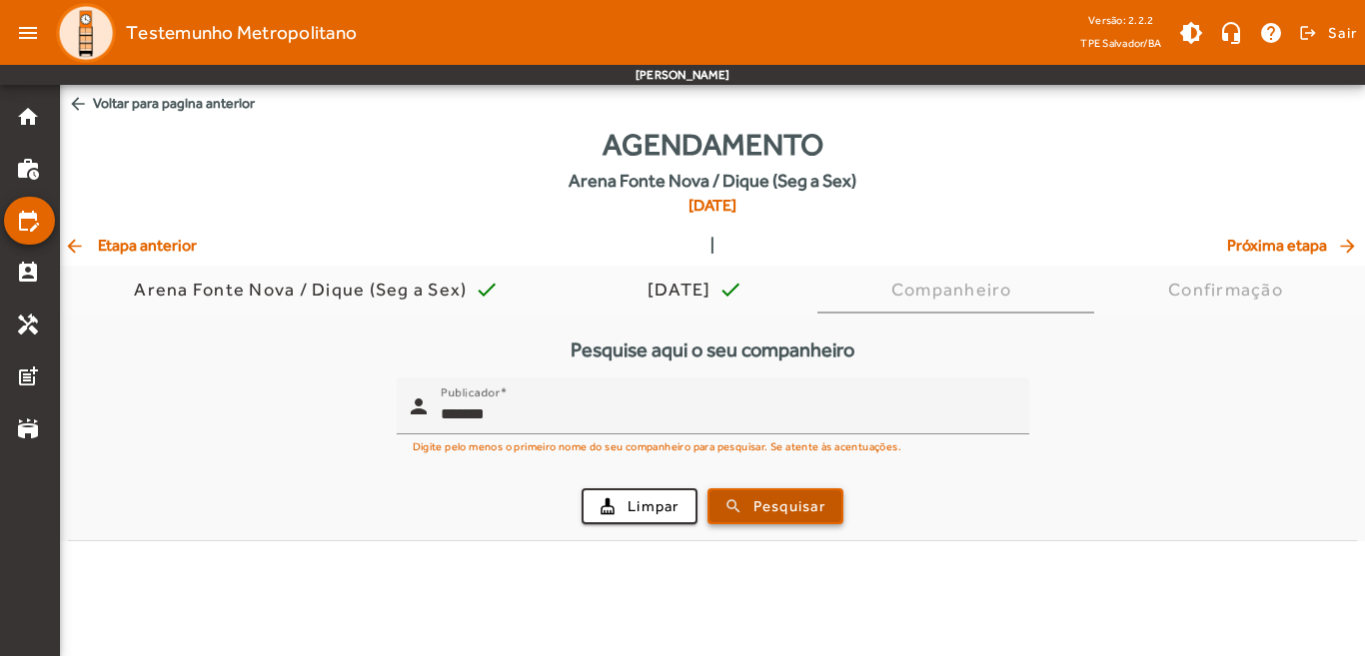
click at [777, 505] on span "Pesquisar" at bounding box center [789, 507] width 72 height 23
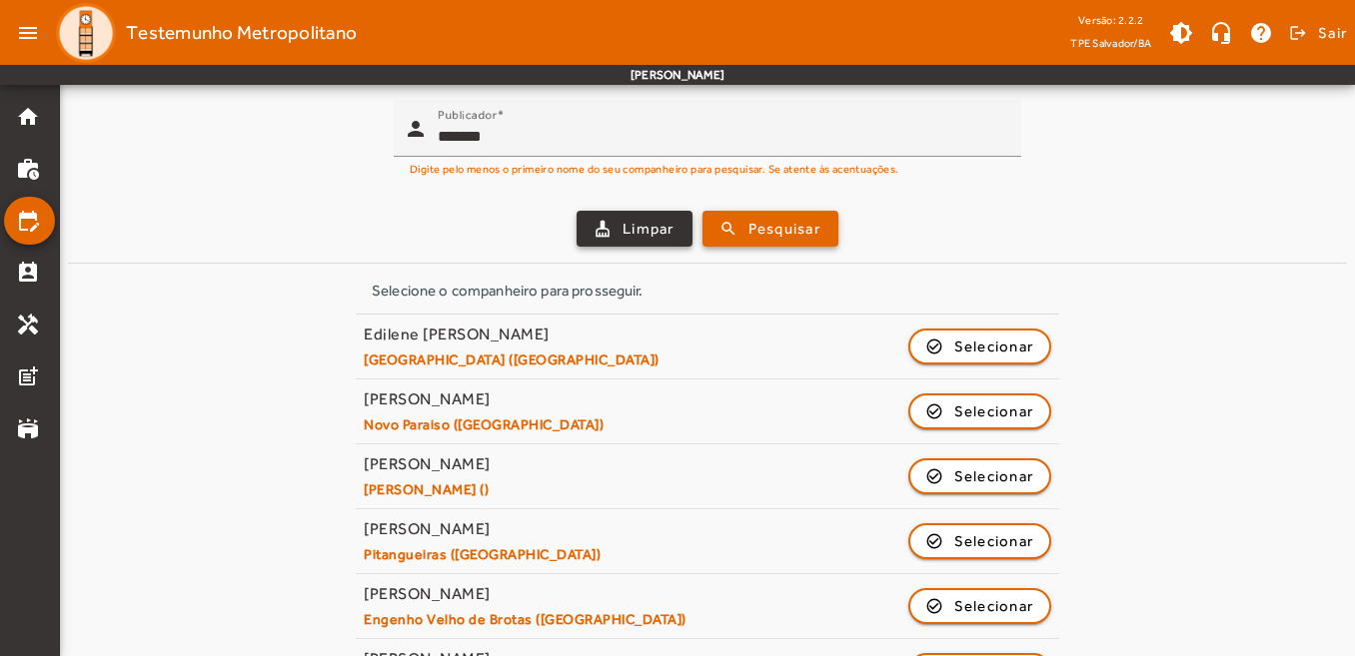
scroll to position [341, 0]
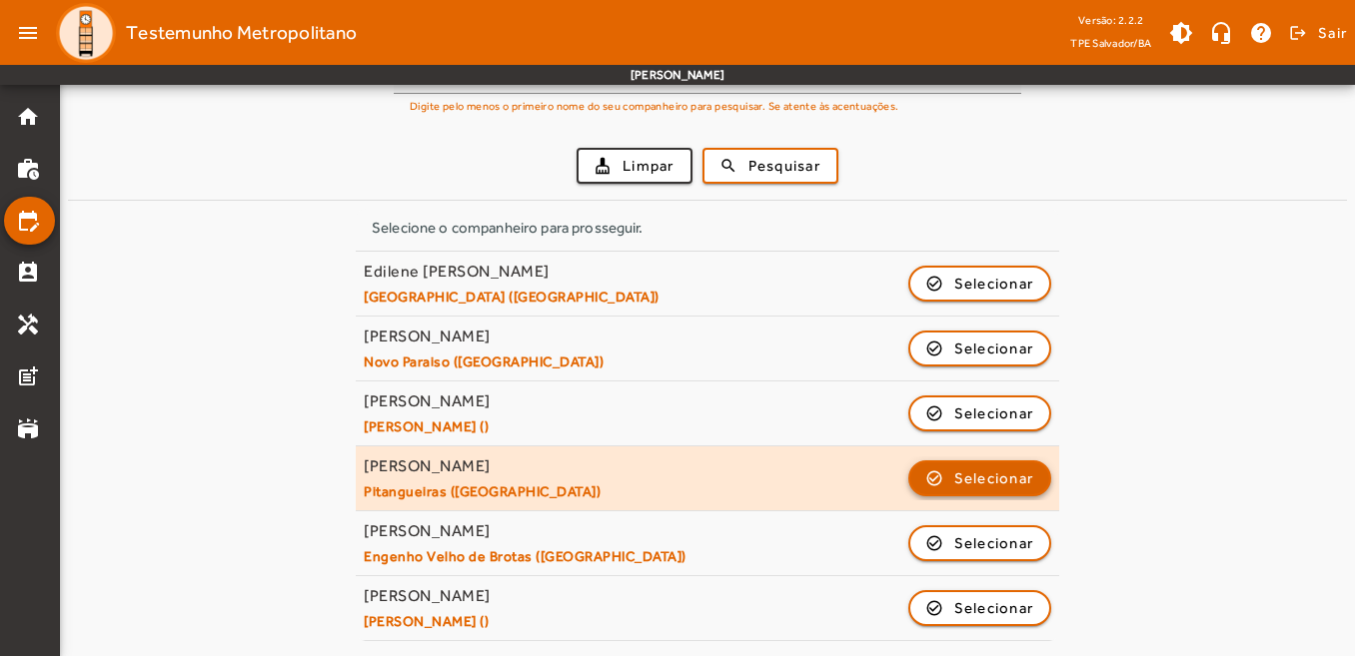
click at [966, 477] on span "Selecionar" at bounding box center [994, 479] width 80 height 24
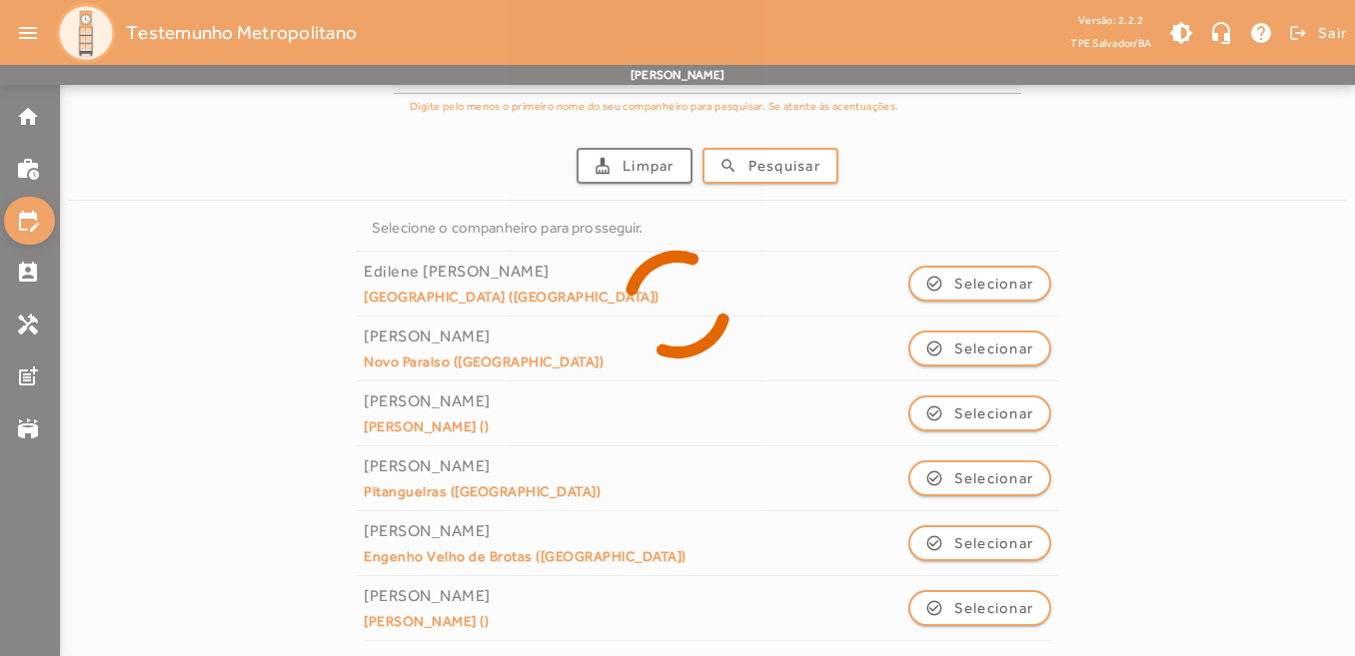
scroll to position [0, 0]
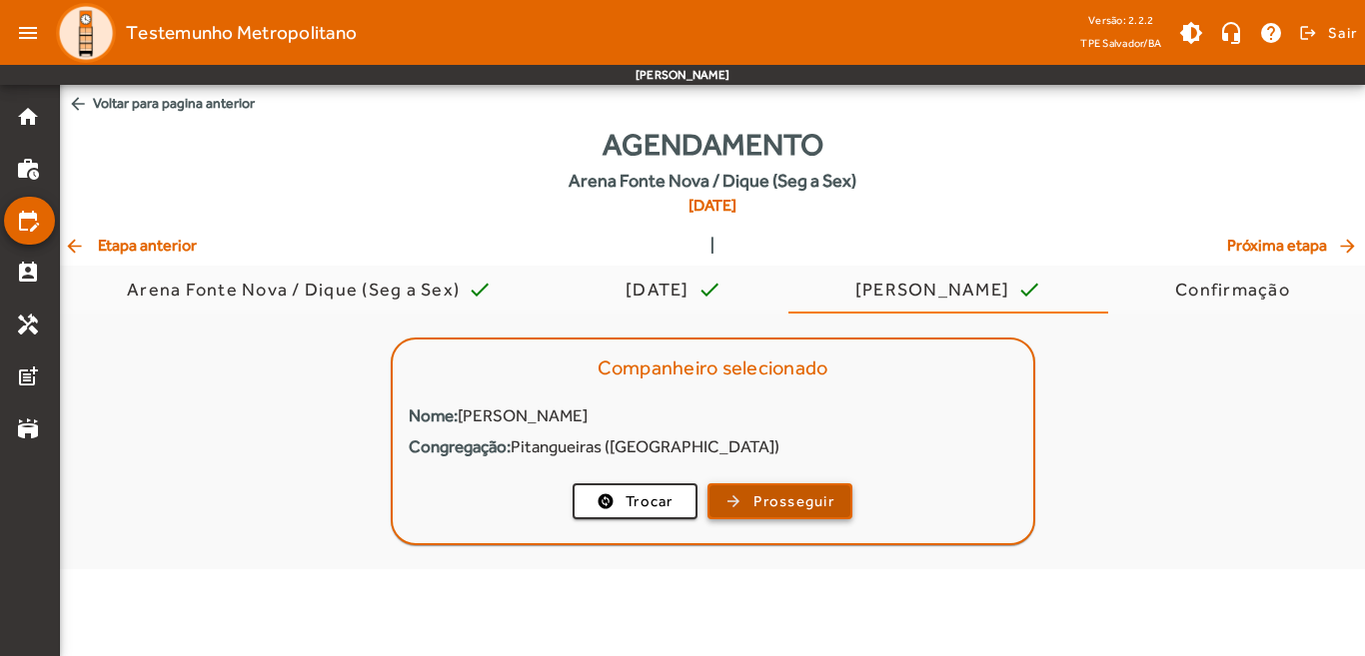
click at [791, 509] on span "Prosseguir" at bounding box center [793, 502] width 81 height 23
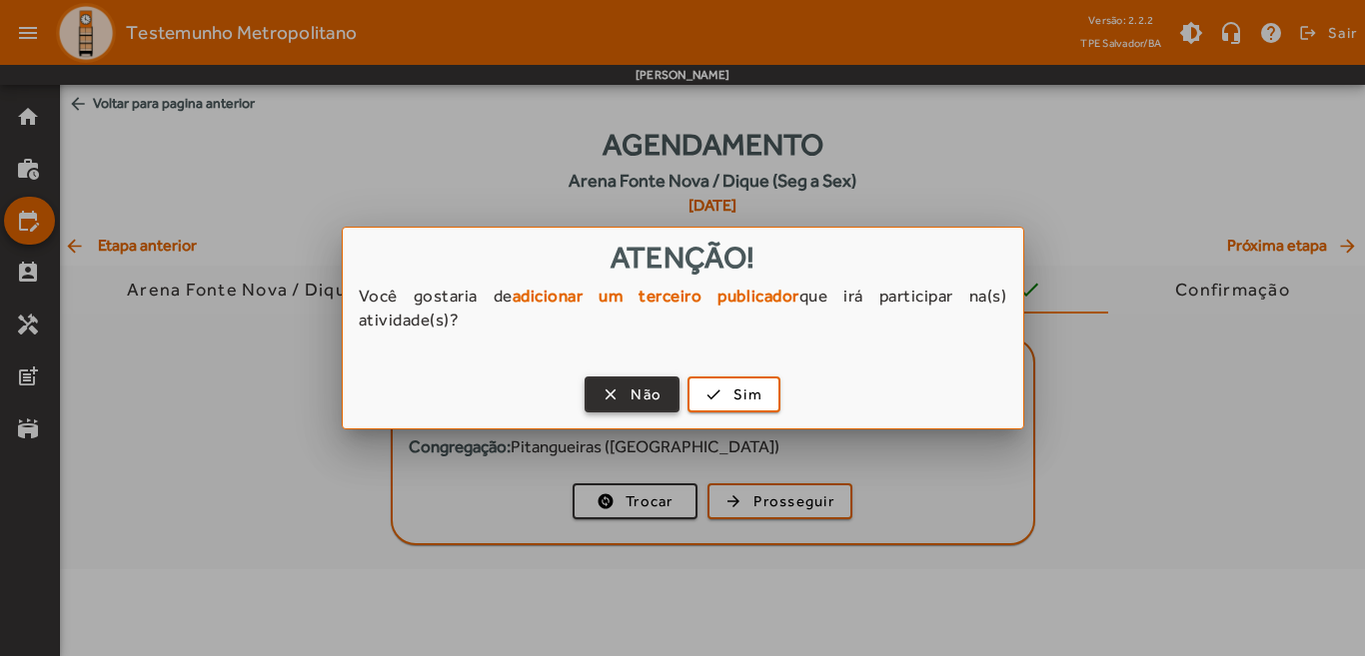
click at [655, 399] on span "Não" at bounding box center [645, 395] width 31 height 23
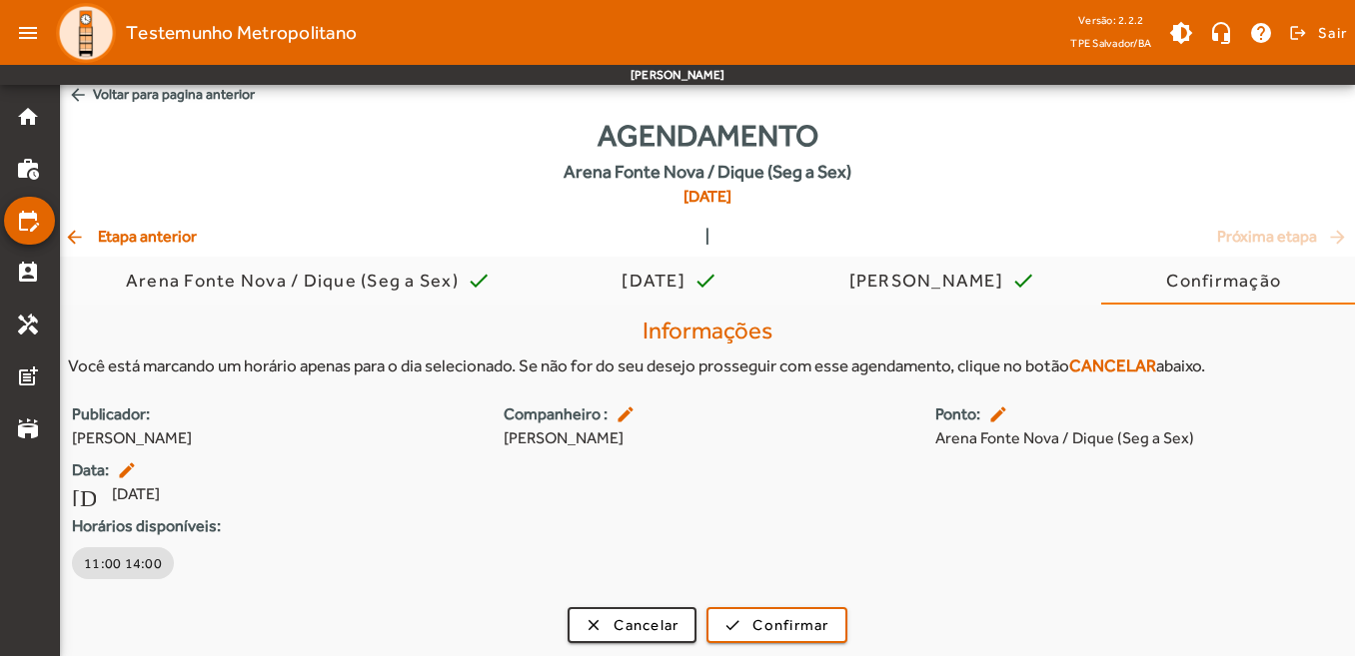
scroll to position [12, 0]
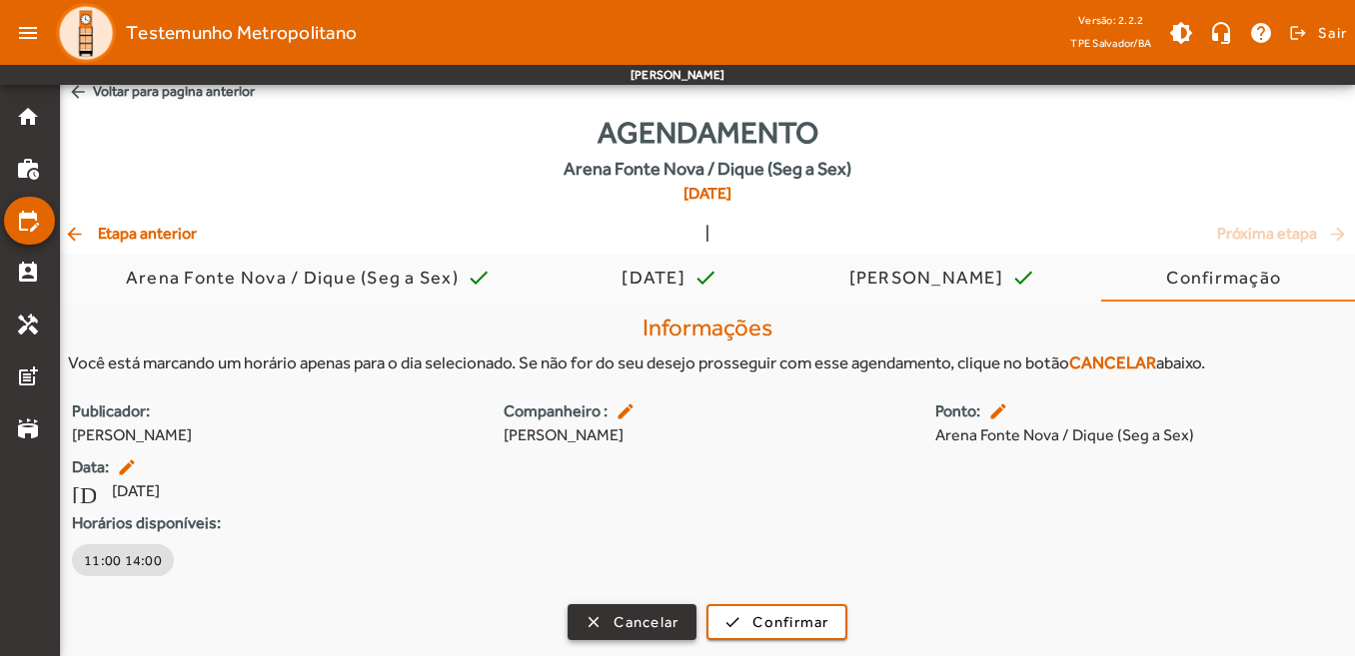
click at [653, 627] on span "Cancelar" at bounding box center [645, 622] width 65 height 23
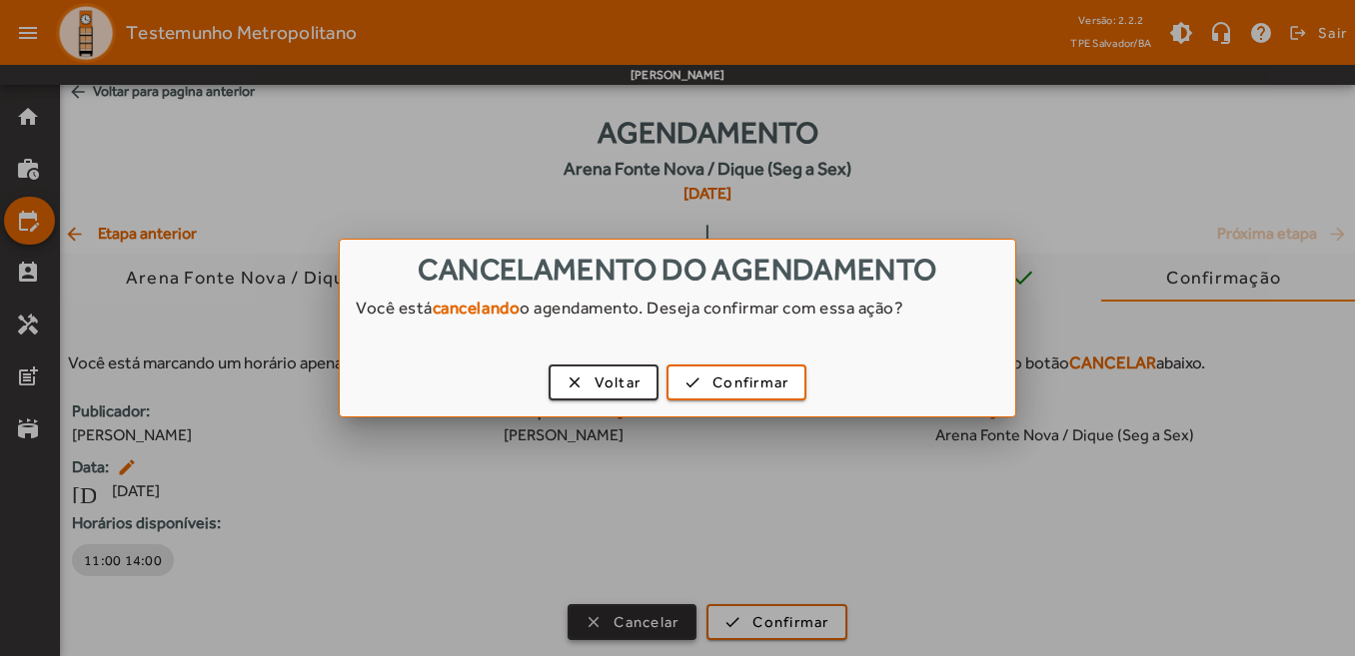
scroll to position [0, 0]
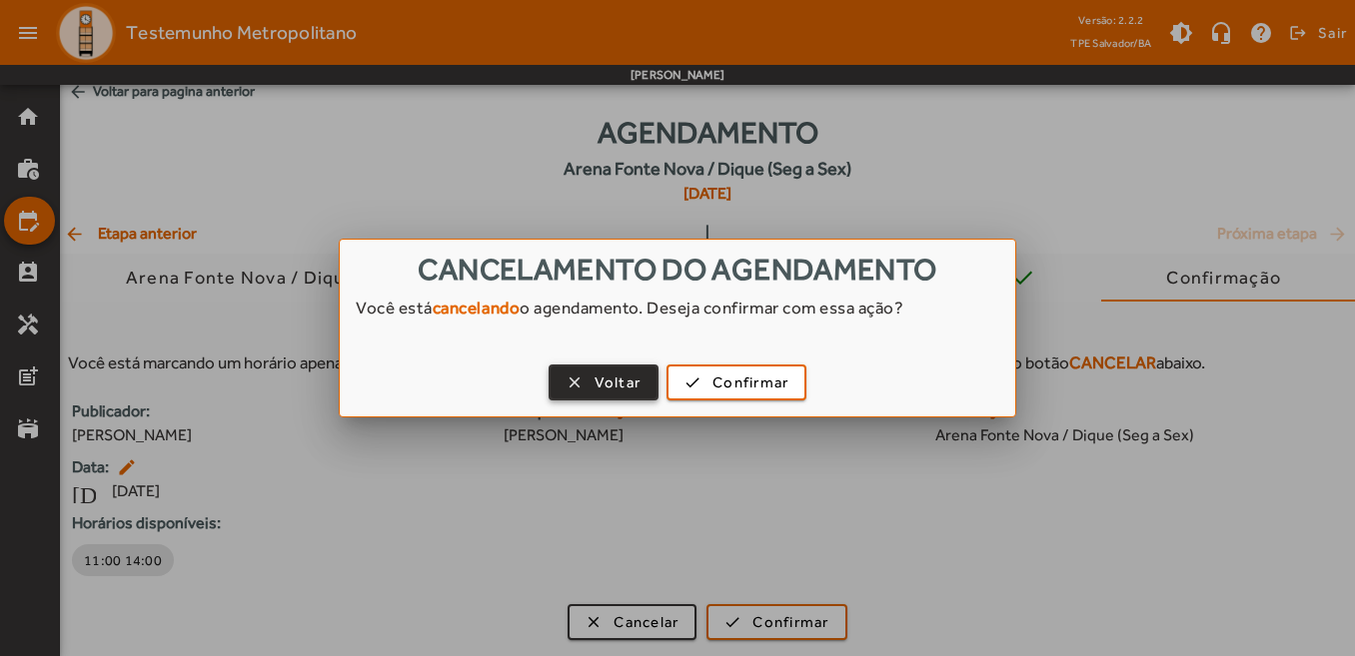
click at [626, 391] on span "Voltar" at bounding box center [618, 383] width 47 height 23
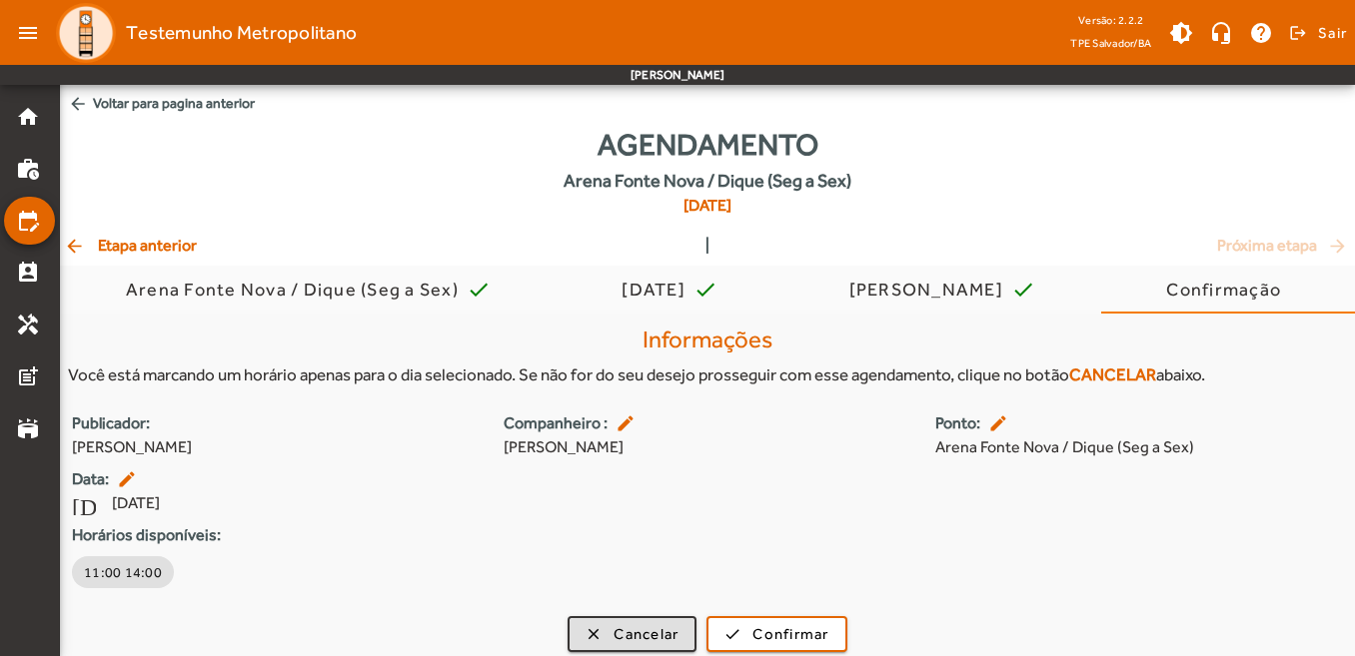
click at [193, 103] on span "arrow_back Voltar para pagina anterior" at bounding box center [707, 103] width 1295 height 37
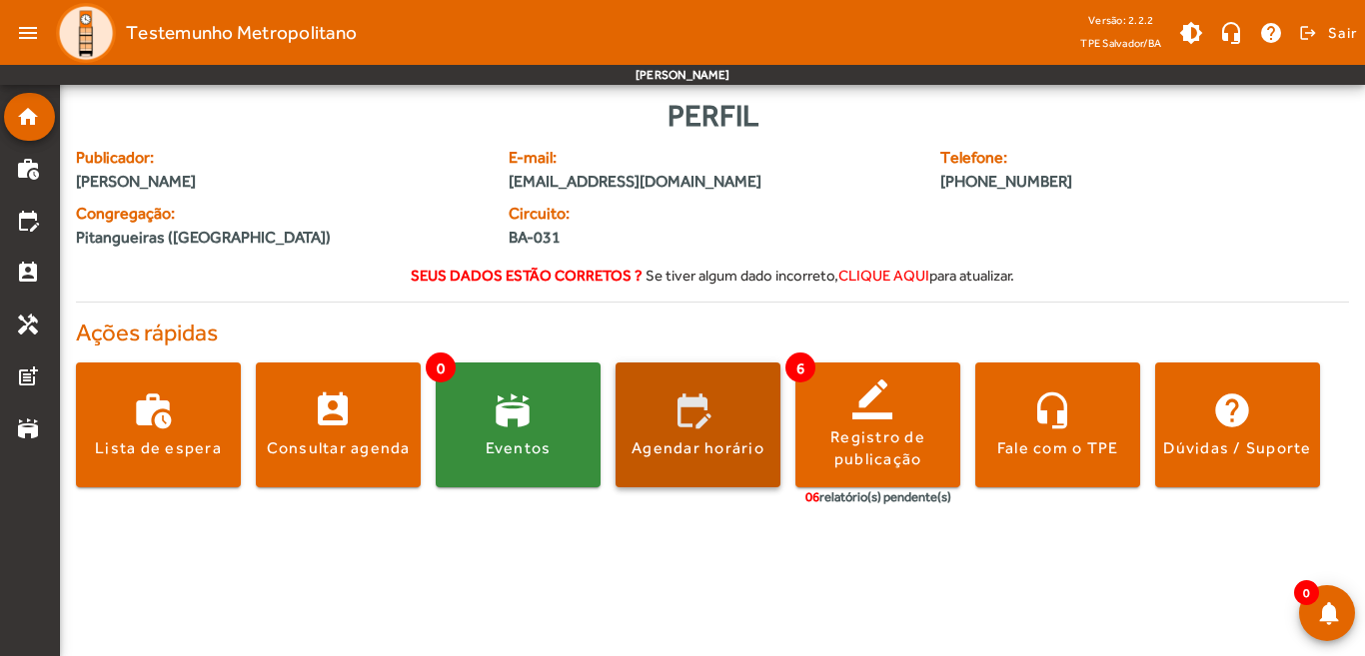
click at [699, 445] on div "Agendar horário" at bounding box center [697, 449] width 133 height 22
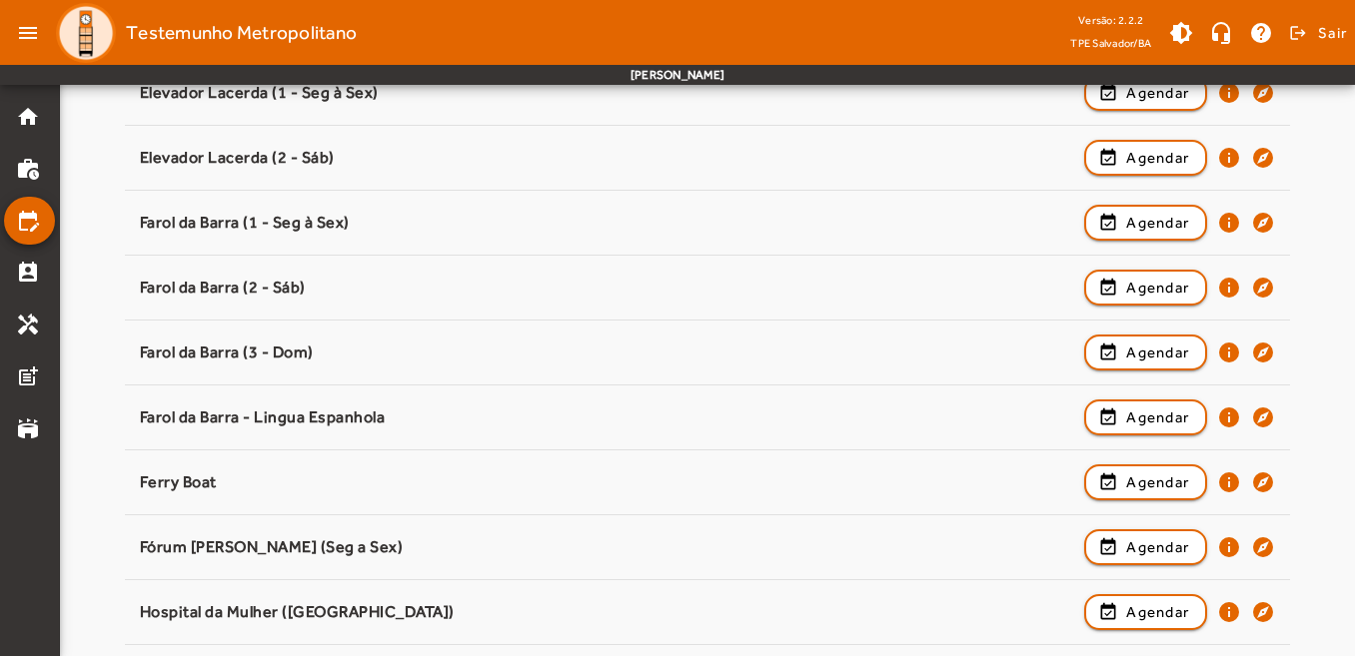
scroll to position [500, 0]
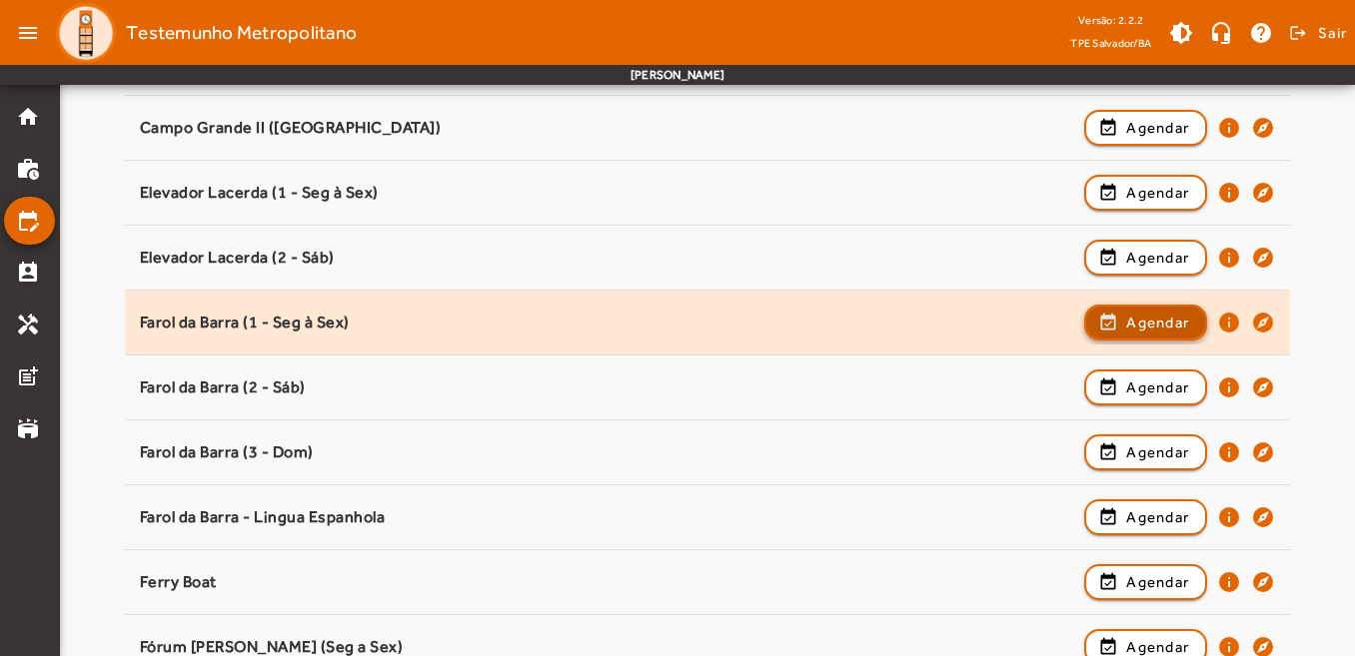
click at [1163, 324] on span "Agendar" at bounding box center [1157, 323] width 63 height 24
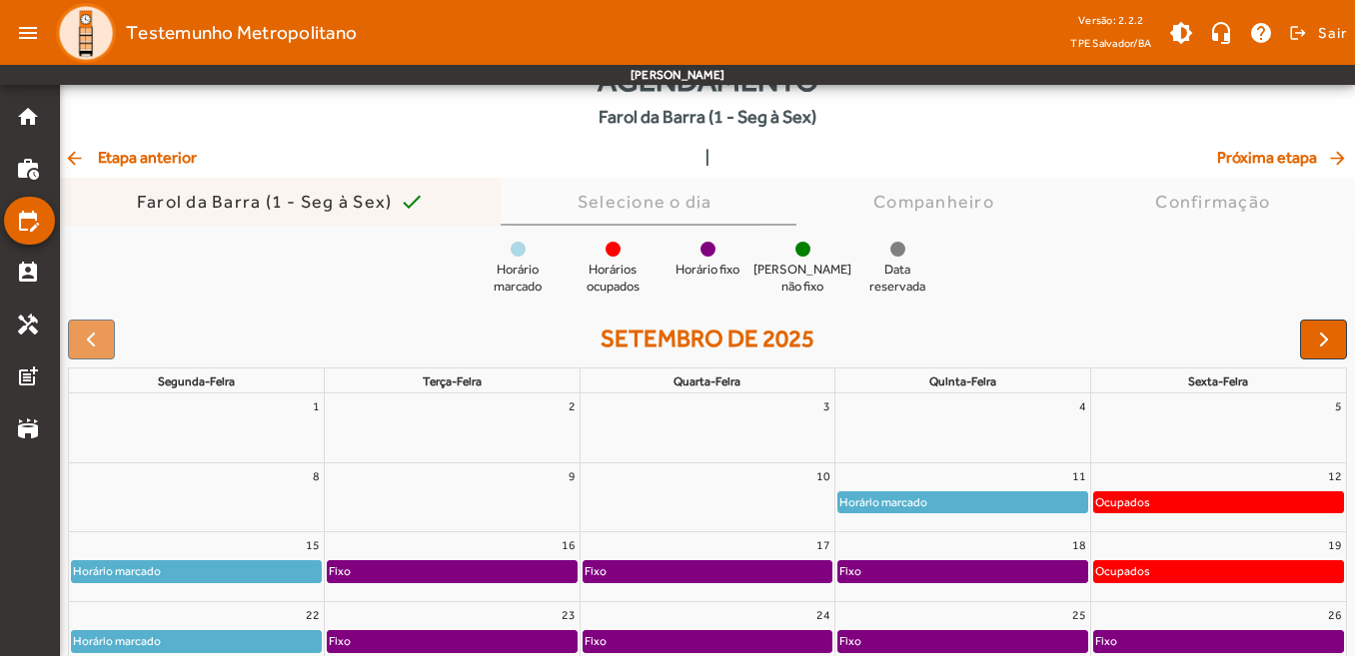
scroll to position [100, 0]
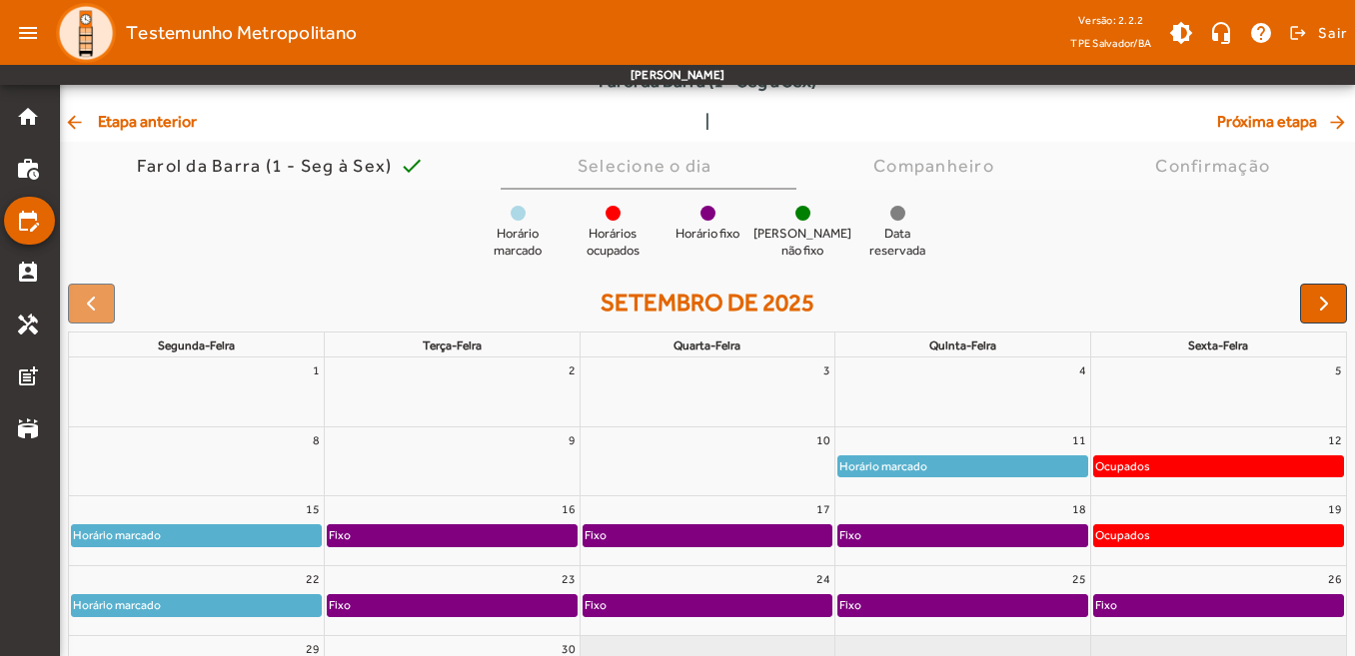
click at [147, 122] on span "arrow_back Etapa anterior" at bounding box center [130, 122] width 133 height 24
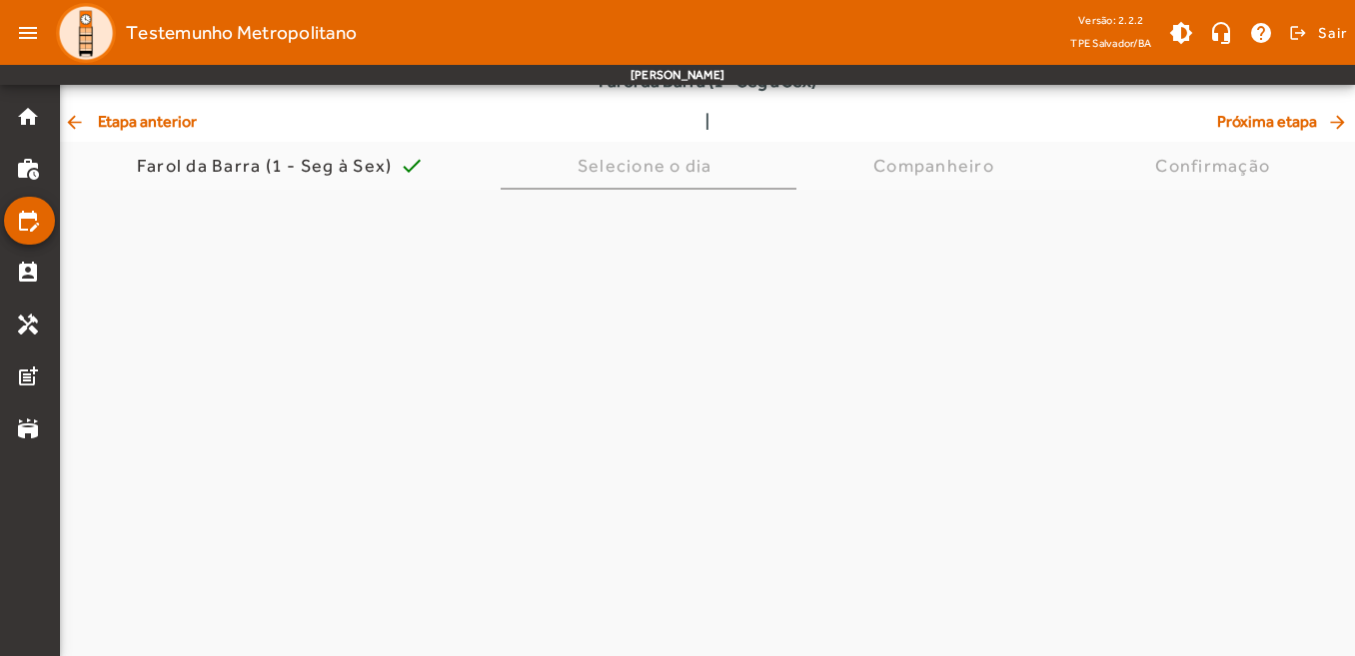
scroll to position [0, 0]
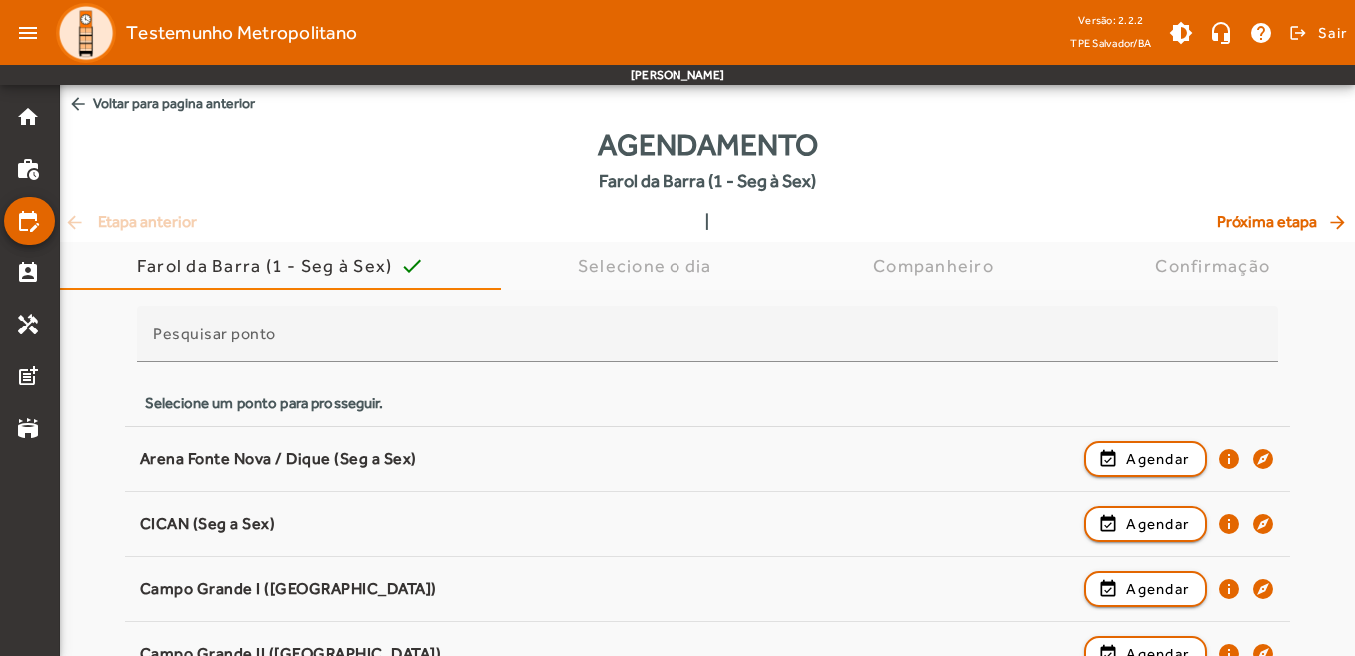
click at [156, 103] on span "arrow_back Voltar para pagina anterior" at bounding box center [707, 103] width 1295 height 37
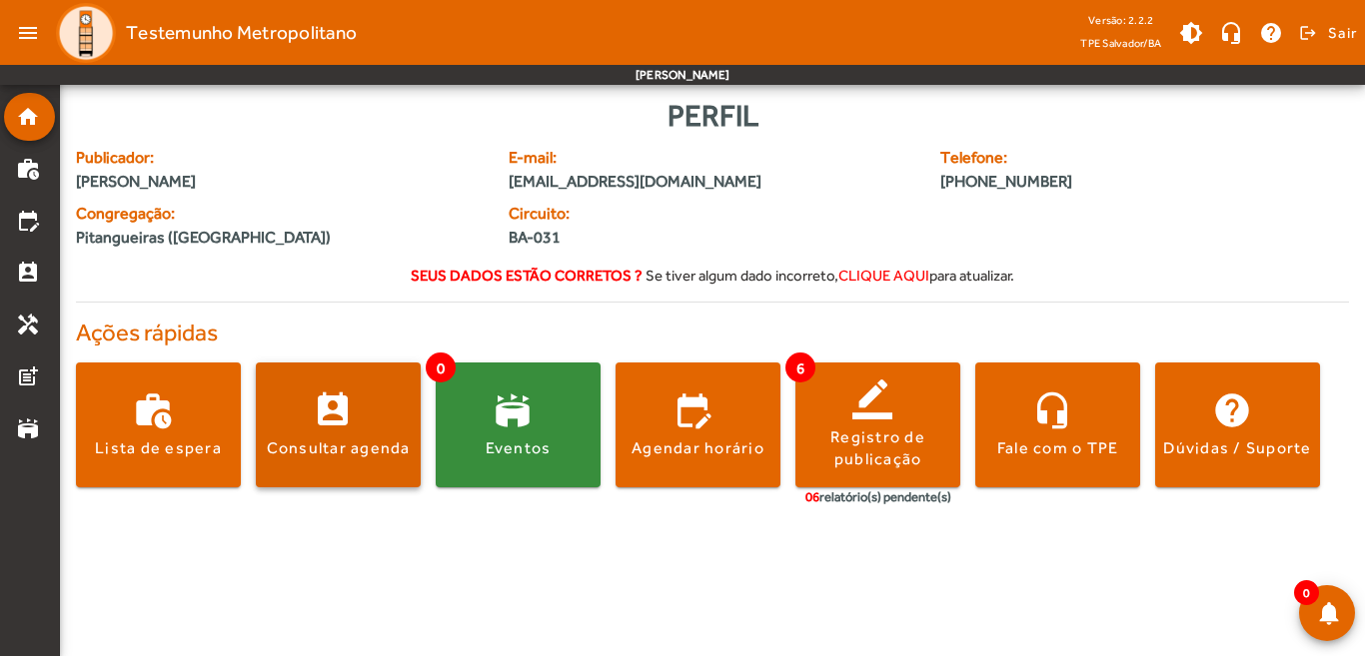
click at [354, 443] on div "Consultar agenda" at bounding box center [339, 449] width 144 height 22
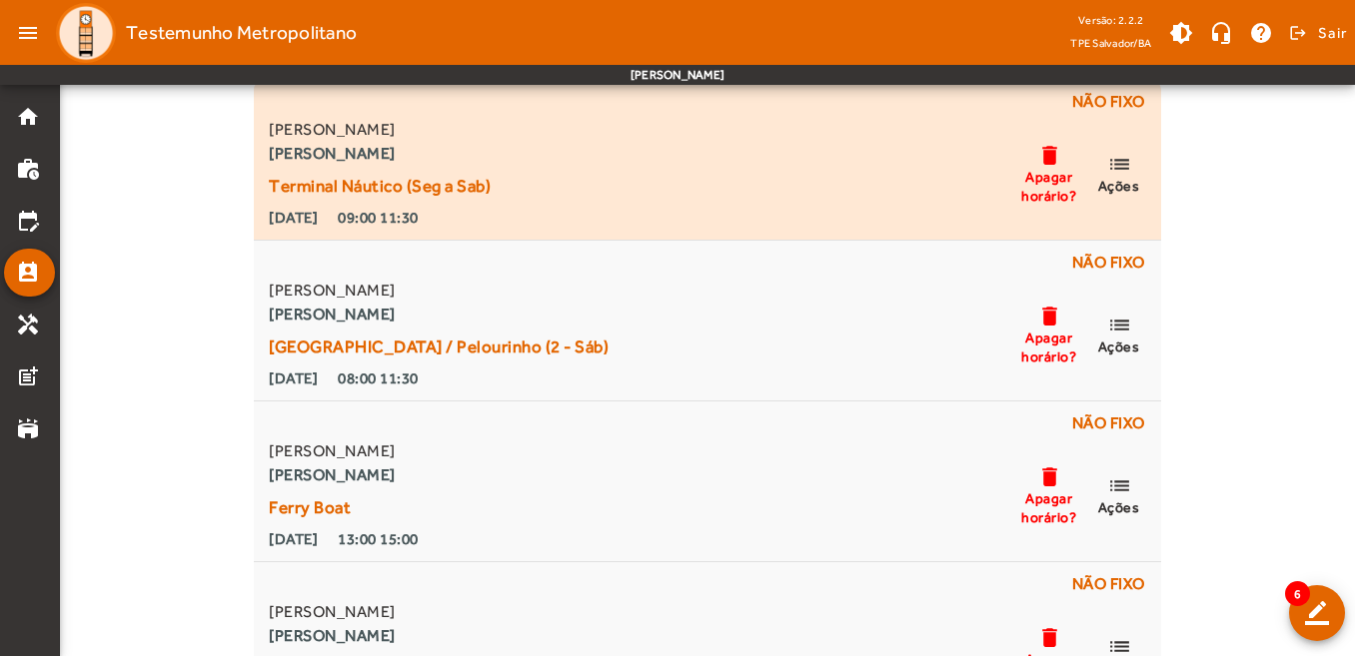
scroll to position [200, 0]
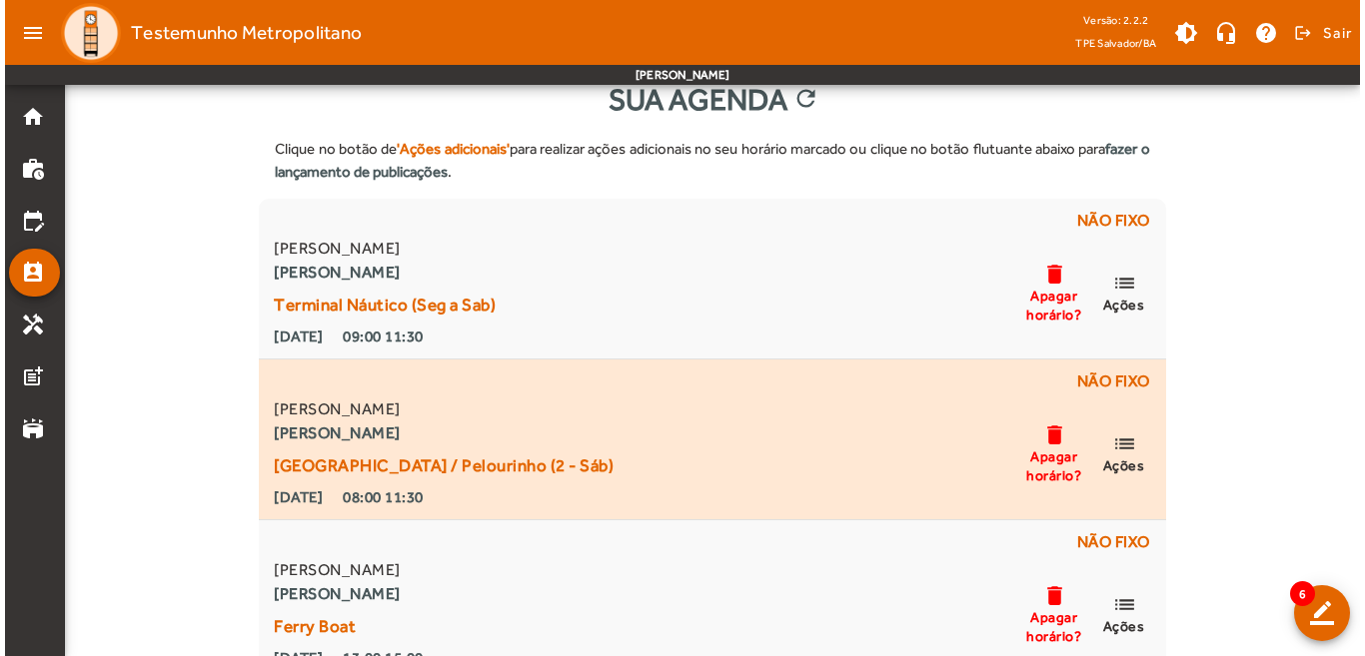
scroll to position [0, 0]
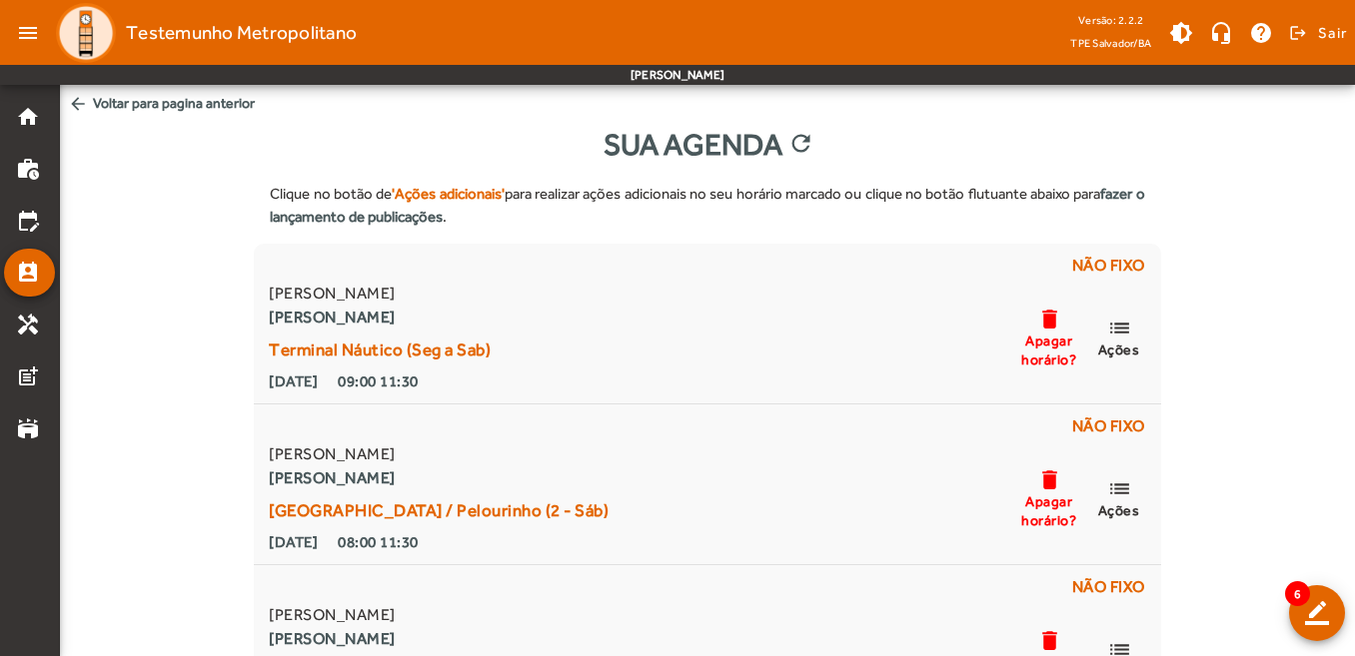
click at [199, 97] on span "arrow_back Voltar para pagina anterior" at bounding box center [707, 103] width 1295 height 37
